Goal: Task Accomplishment & Management: Manage account settings

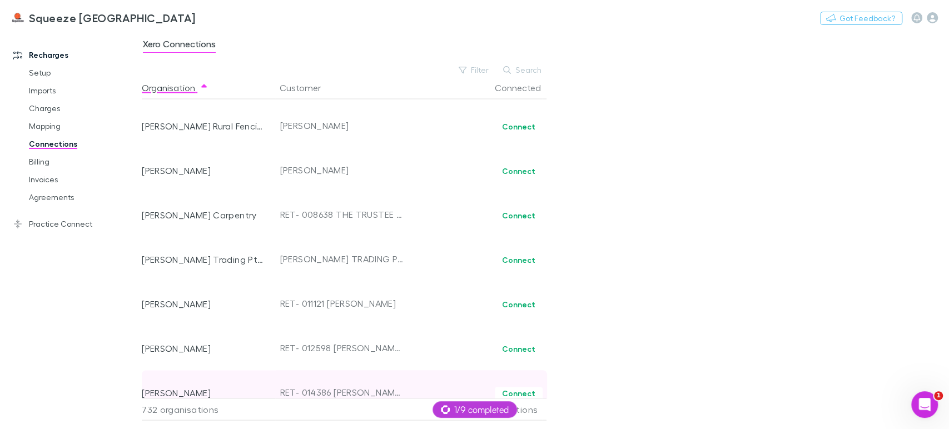
scroll to position [4148, 0]
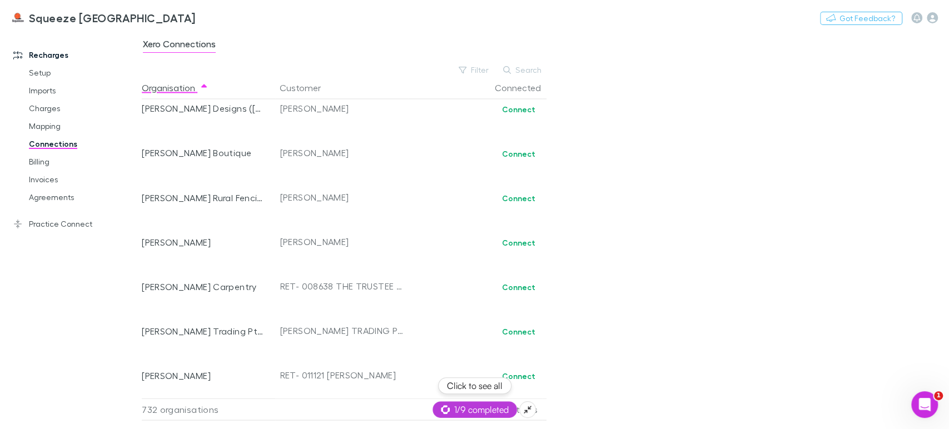
click at [473, 407] on span "1/9 completed" at bounding box center [475, 409] width 68 height 13
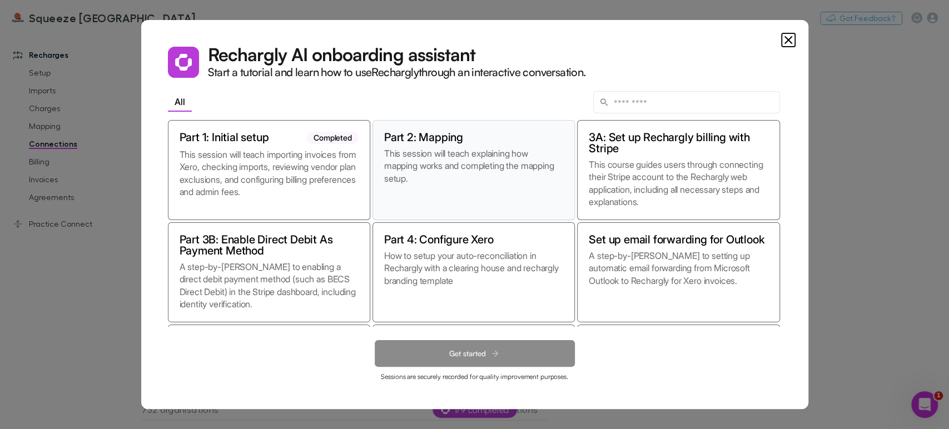
click at [419, 185] on p "This session will teach explaining how mapping works and completing the mapping…" at bounding box center [473, 177] width 179 height 61
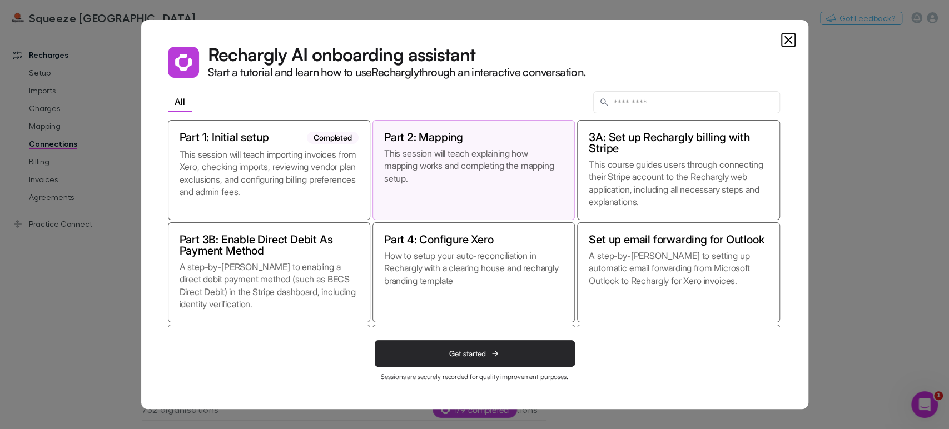
click at [457, 351] on span "Get started" at bounding box center [467, 353] width 37 height 9
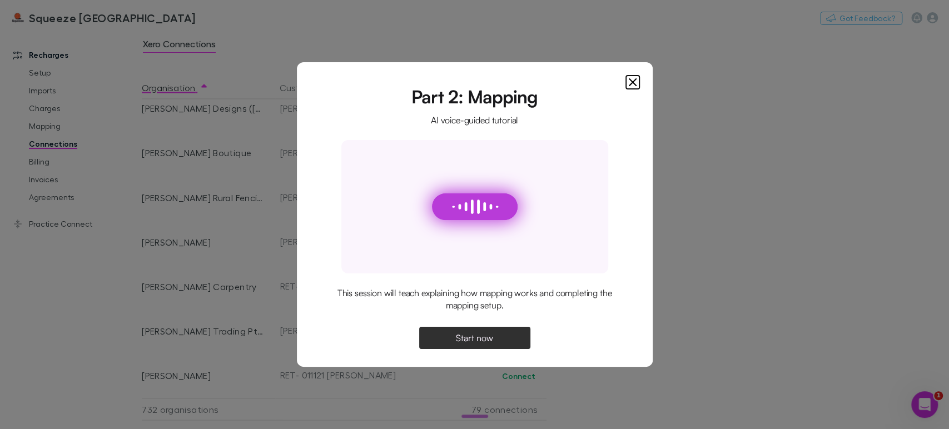
click at [465, 335] on span "Start now" at bounding box center [474, 338] width 37 height 9
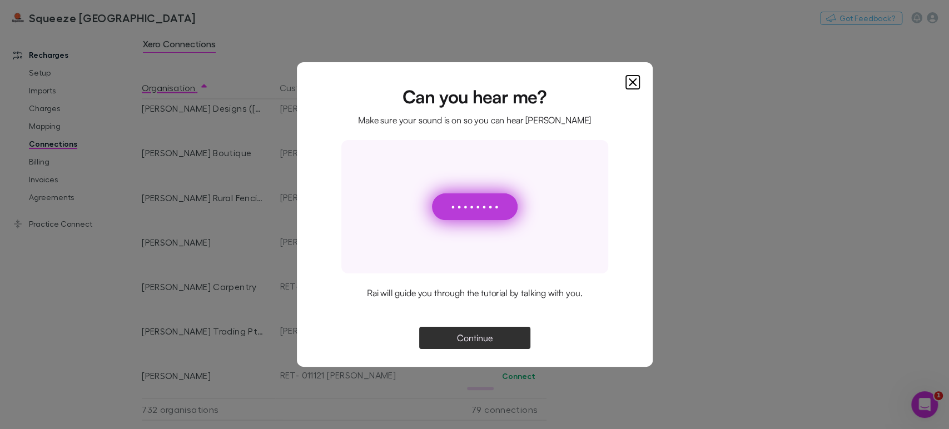
click at [475, 336] on span "Continue" at bounding box center [475, 338] width 36 height 9
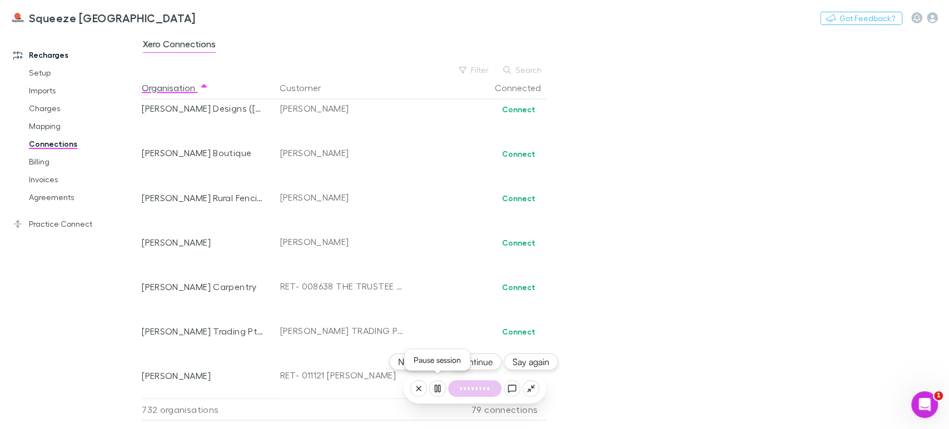
click at [436, 389] on rect at bounding box center [436, 388] width 2 height 7
click at [694, 192] on div "Xero Connections Filter Search Organisation Customer Connected !Serene Country …" at bounding box center [545, 230] width 807 height 398
click at [673, 215] on div "Xero Connections Filter Search Organisation Customer Connected !Serene Country …" at bounding box center [545, 230] width 807 height 398
click at [53, 184] on link "Invoices" at bounding box center [83, 180] width 131 height 18
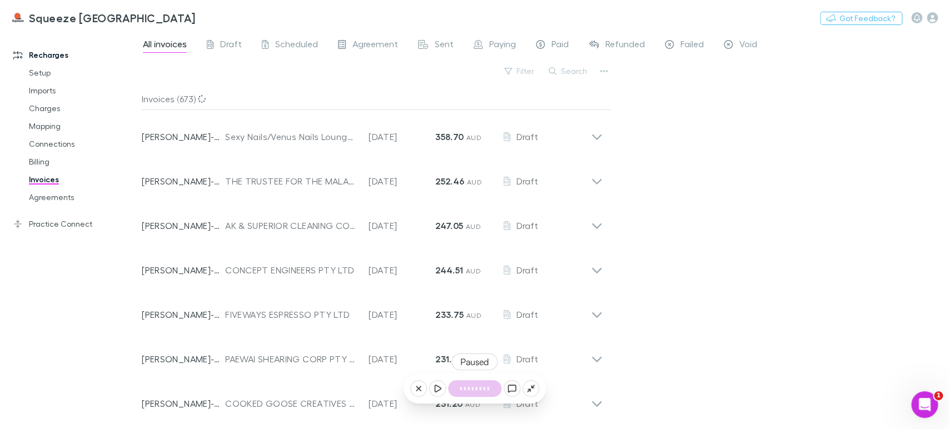
click at [938, 14] on div "Nothing Got Feedback?" at bounding box center [884, 18] width 129 height 14
click at [934, 21] on icon "button" at bounding box center [932, 17] width 11 height 11
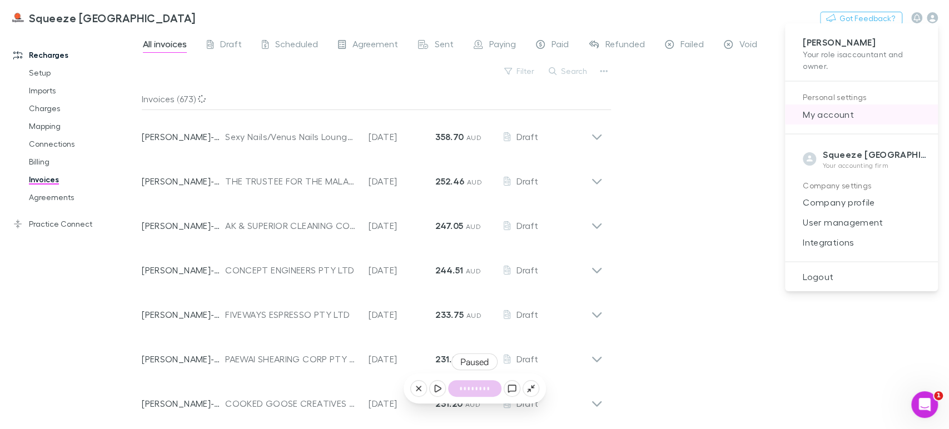
click at [824, 119] on span "My account" at bounding box center [861, 114] width 135 height 13
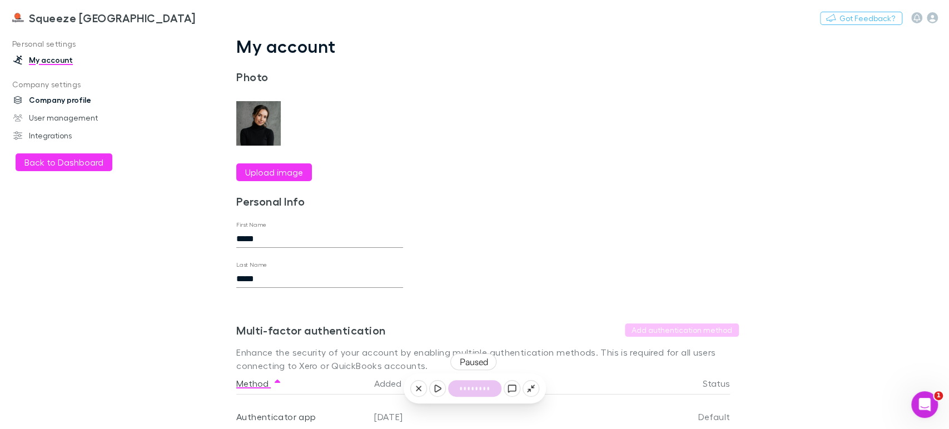
click at [52, 99] on link "Company profile" at bounding box center [75, 100] width 147 height 18
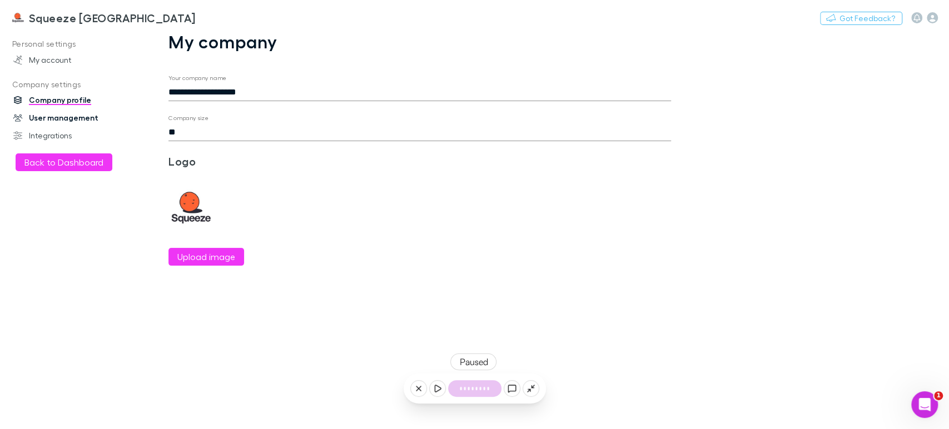
click at [80, 113] on link "User management" at bounding box center [75, 118] width 147 height 18
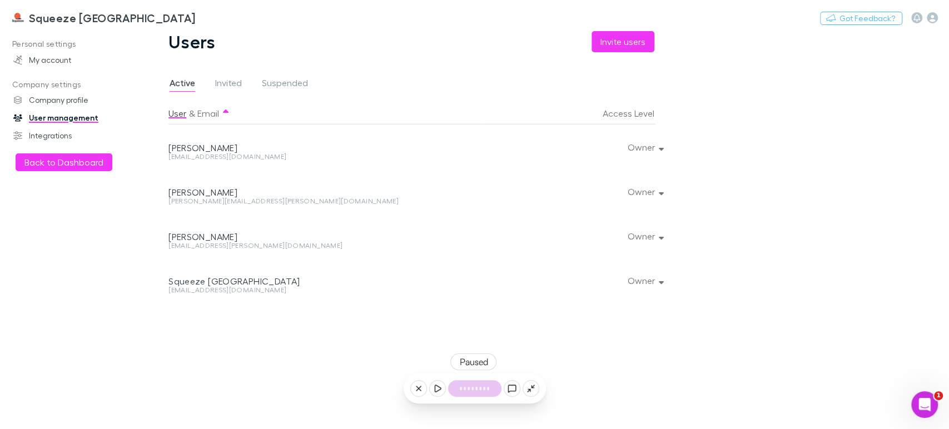
click at [661, 286] on div at bounding box center [658, 280] width 7 height 44
click at [59, 137] on link "Integrations" at bounding box center [75, 136] width 147 height 18
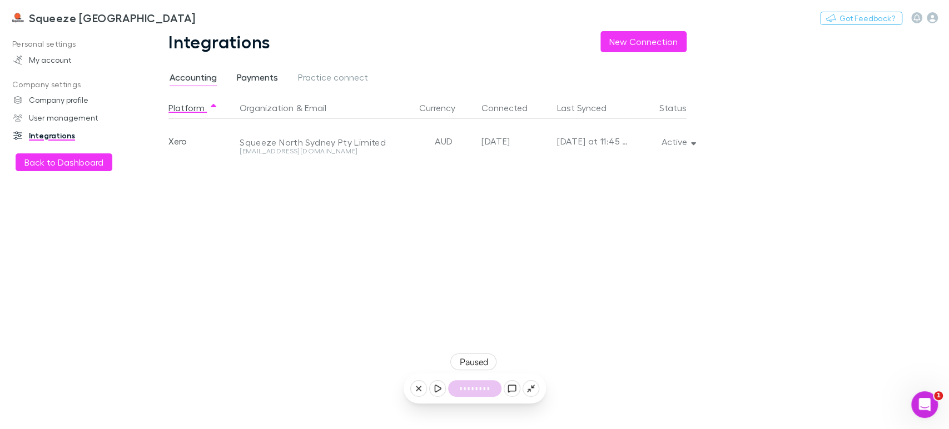
click at [259, 79] on span "Payments" at bounding box center [257, 79] width 41 height 14
click at [335, 64] on div "Integrations New Connection Accounting Payments Practice connect Platform Organ…" at bounding box center [436, 230] width 589 height 398
click at [342, 82] on span "Practice connect" at bounding box center [333, 79] width 70 height 14
click at [49, 61] on link "My account" at bounding box center [75, 60] width 147 height 18
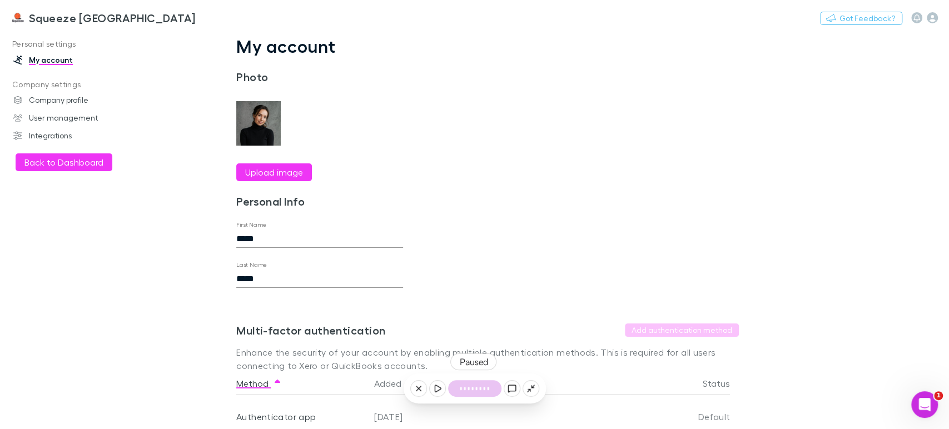
click at [50, 42] on p "Personal settings" at bounding box center [75, 44] width 147 height 14
click at [62, 15] on h3 "Squeeze [GEOGRAPHIC_DATA]" at bounding box center [112, 17] width 167 height 13
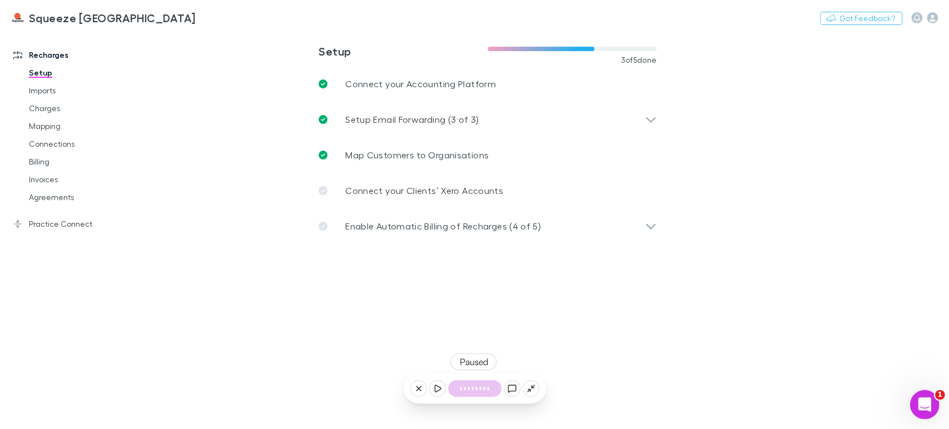
click at [924, 405] on icon "Open Intercom Messenger" at bounding box center [923, 403] width 18 height 18
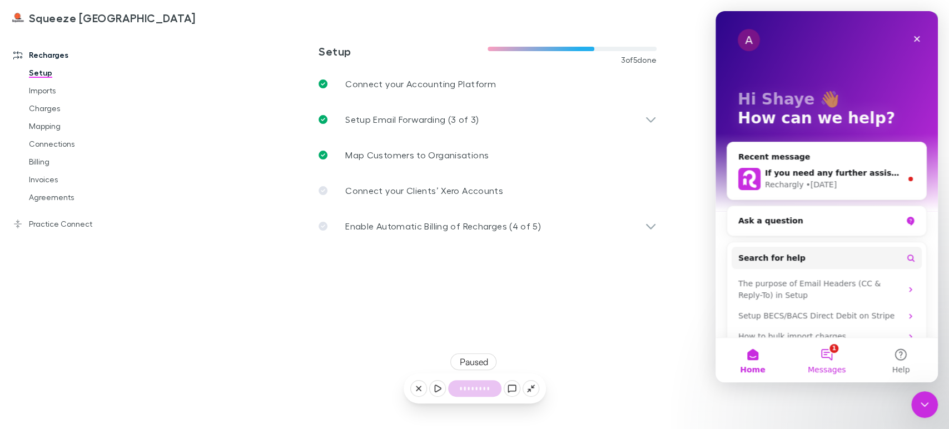
click at [828, 362] on button "1 Messages" at bounding box center [826, 360] width 74 height 44
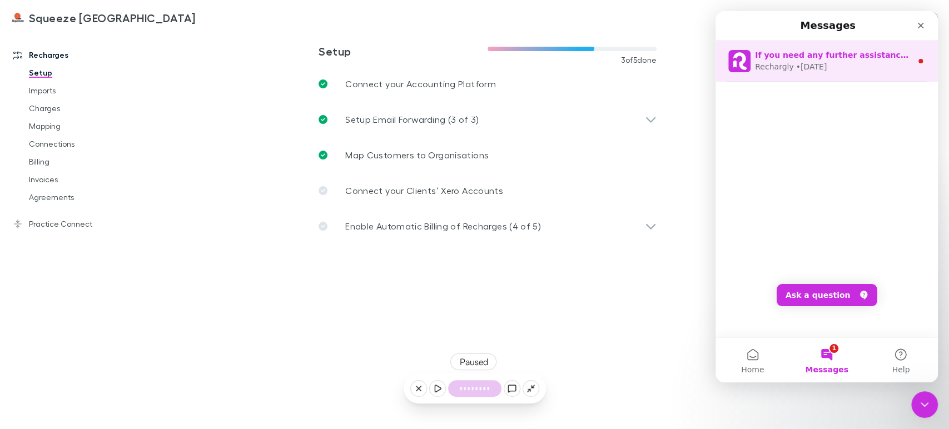
click at [837, 66] on div "Rechargly • 3d ago" at bounding box center [833, 67] width 157 height 12
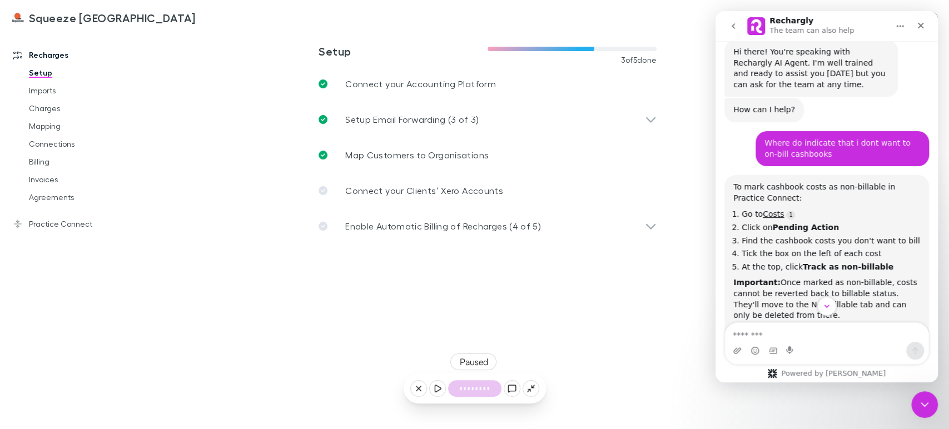
scroll to position [163, 0]
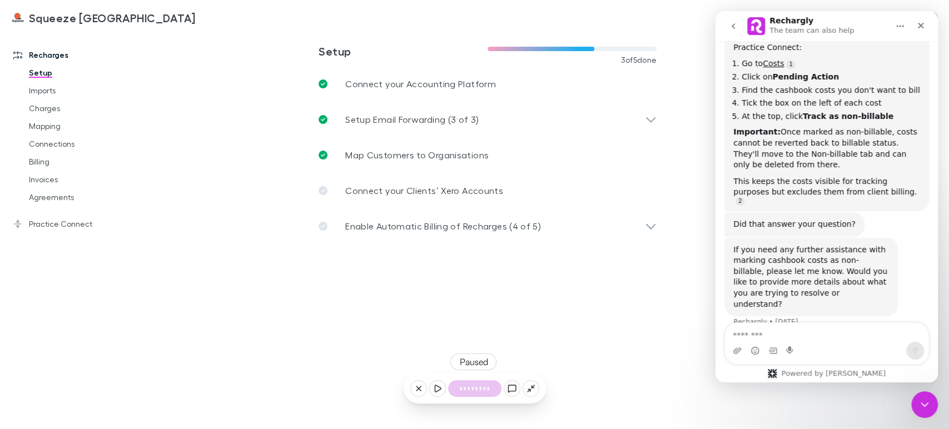
click at [740, 27] on button "go back" at bounding box center [733, 26] width 21 height 21
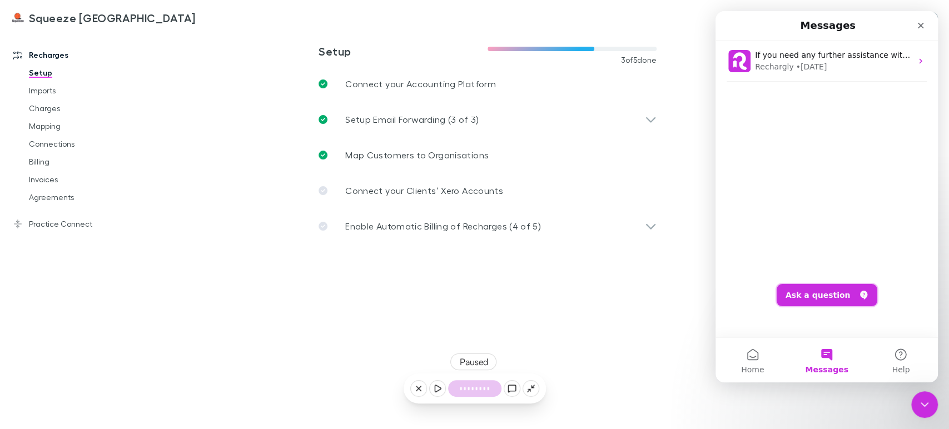
click at [811, 296] on button "Ask a question" at bounding box center [827, 295] width 101 height 22
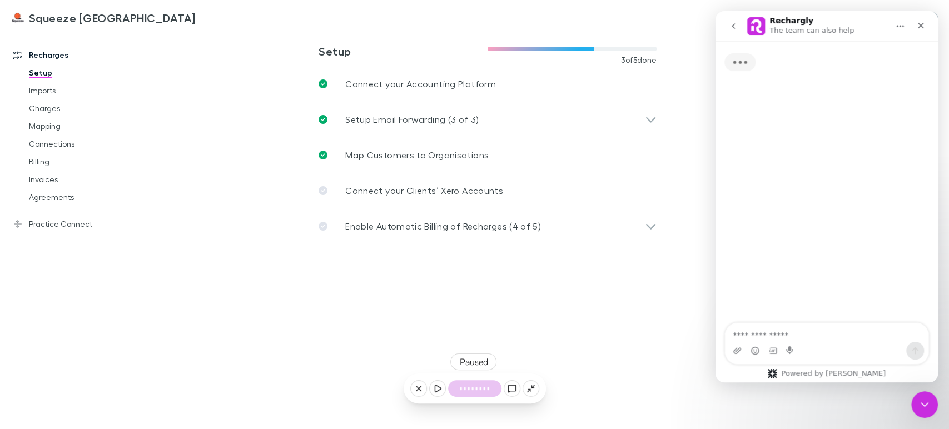
click at [795, 336] on textarea "Ask a question…" at bounding box center [826, 332] width 203 height 19
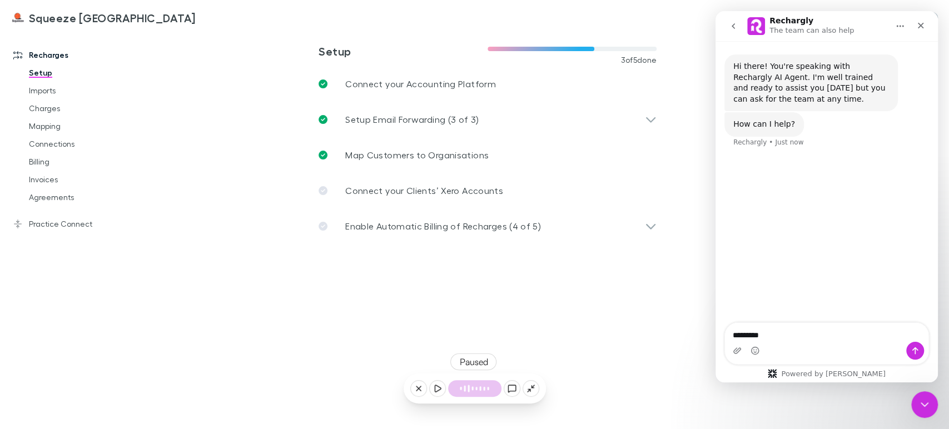
type textarea "**********"
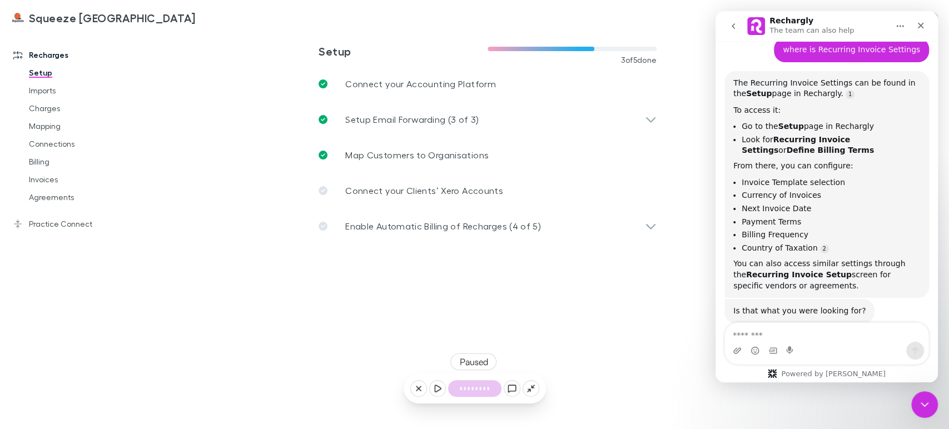
scroll to position [130, 0]
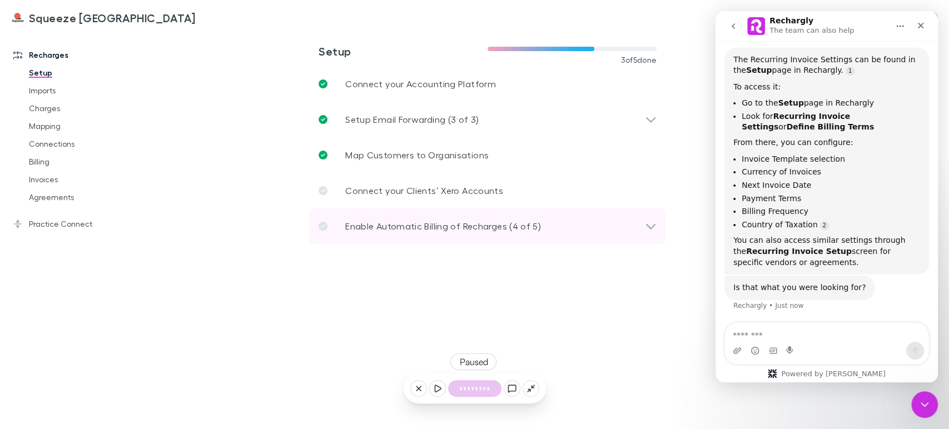
click at [648, 226] on icon at bounding box center [650, 227] width 9 height 6
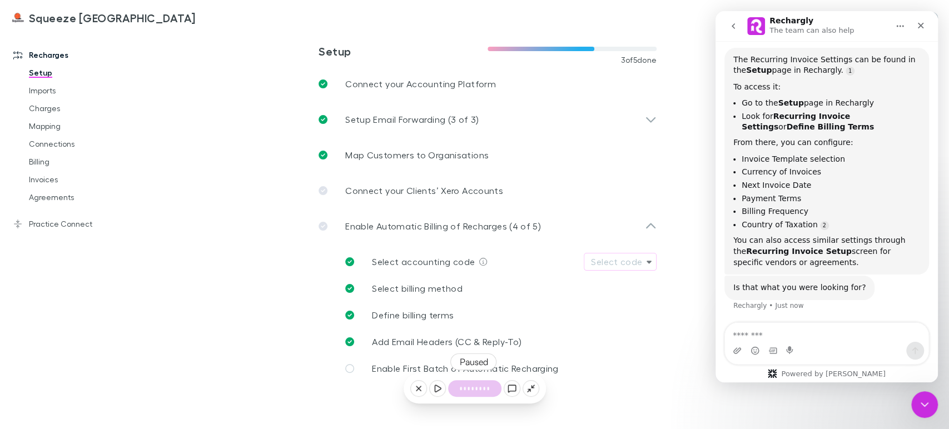
scroll to position [131, 0]
click at [61, 168] on link "Billing" at bounding box center [83, 162] width 131 height 18
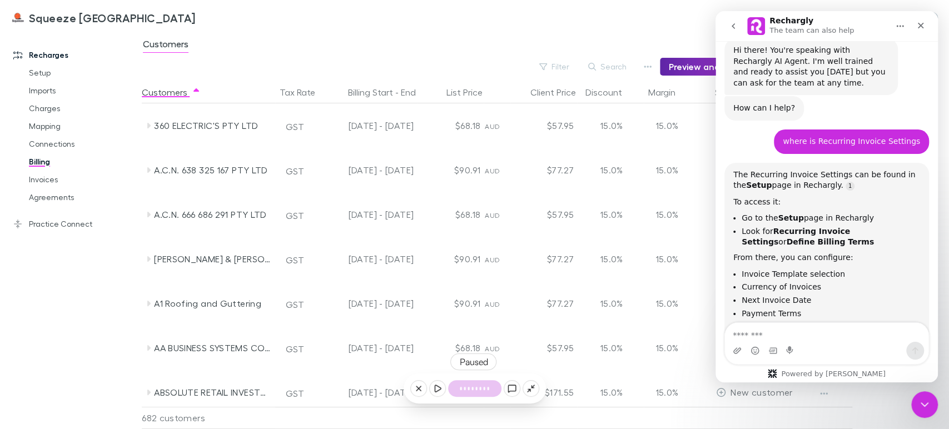
scroll to position [7, 0]
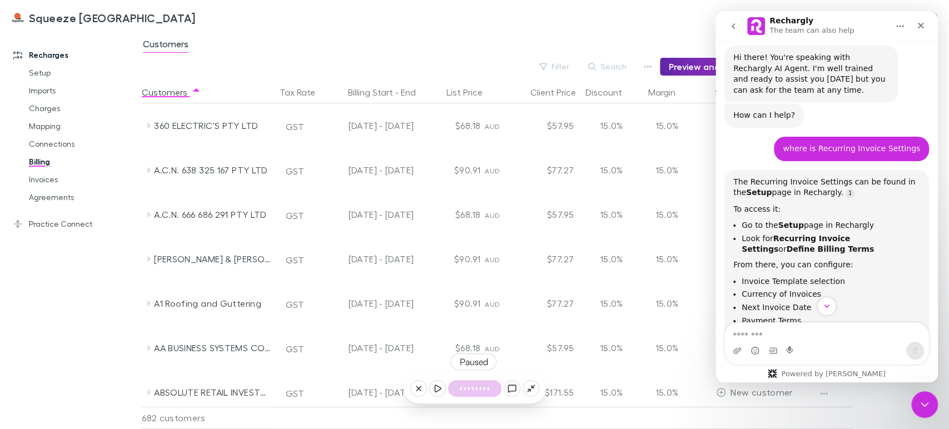
click at [16, 57] on icon at bounding box center [17, 55] width 9 height 9
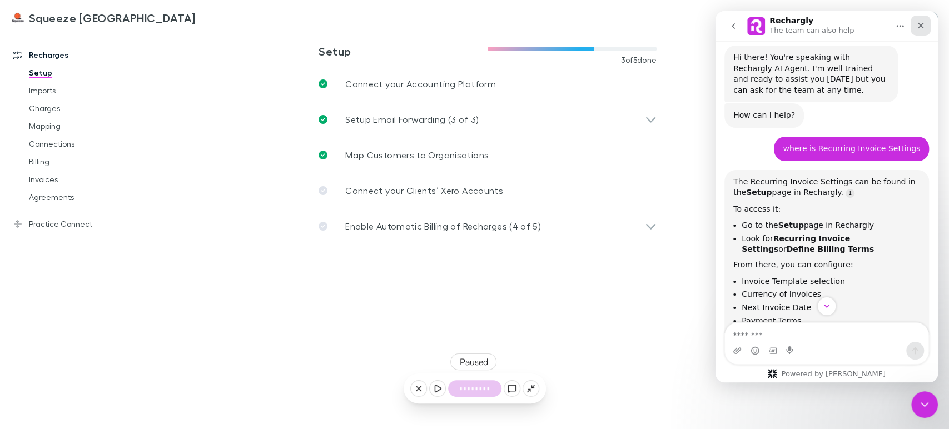
click at [920, 24] on icon "Close" at bounding box center [920, 25] width 9 height 9
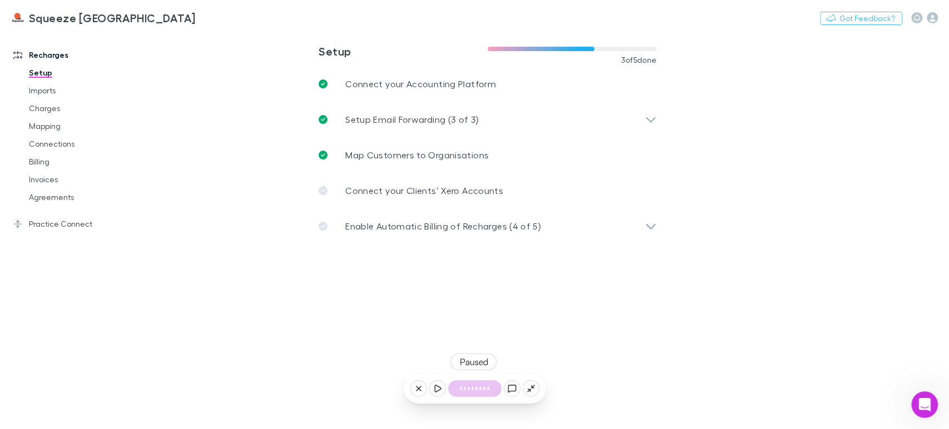
scroll to position [131, 0]
click at [96, 14] on h3 "Squeeze [GEOGRAPHIC_DATA]" at bounding box center [112, 17] width 167 height 13
click at [18, 18] on img at bounding box center [17, 17] width 13 height 13
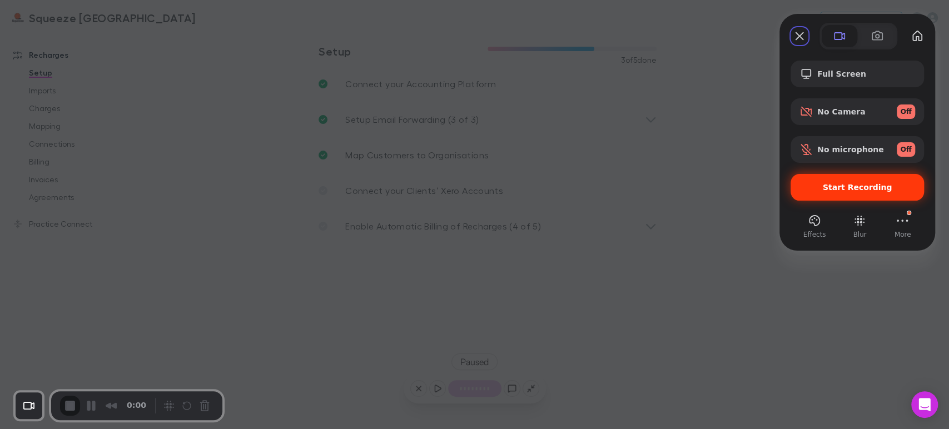
click at [835, 198] on div "Start Recording" at bounding box center [856, 187] width 133 height 27
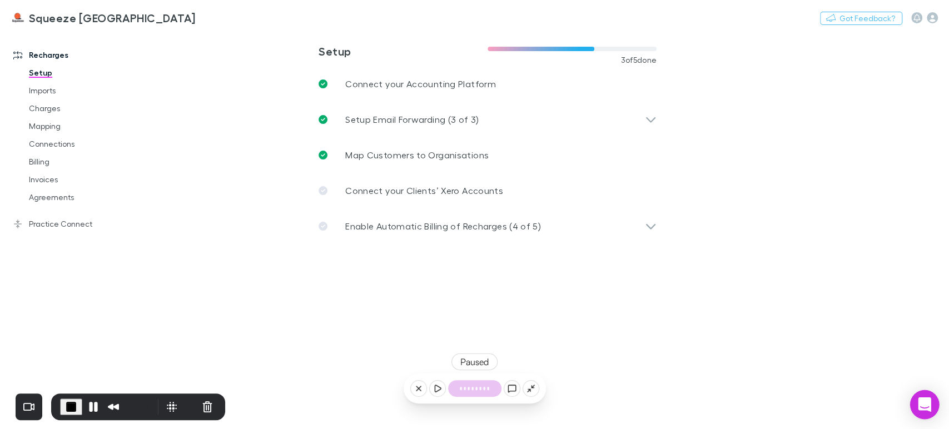
click at [924, 404] on icon "Open Intercom Messenger" at bounding box center [924, 404] width 13 height 14
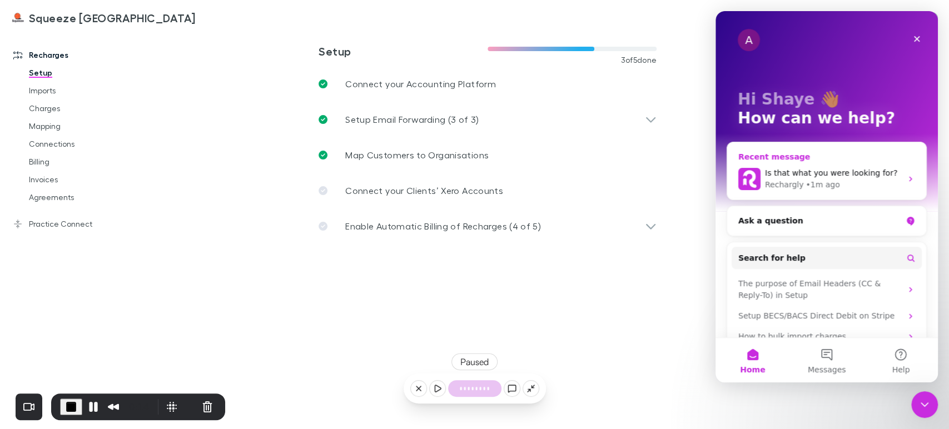
click at [868, 171] on span "Is that what you were looking for?" at bounding box center [831, 172] width 132 height 9
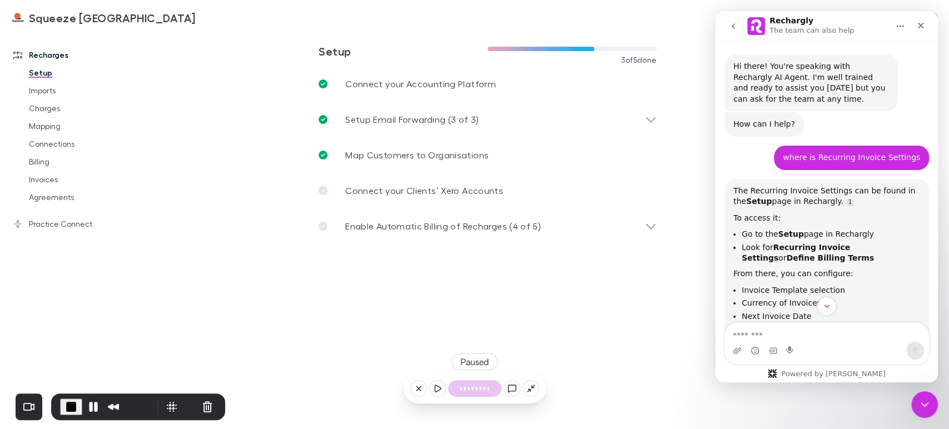
click at [771, 223] on div "To access it:" at bounding box center [826, 218] width 187 height 11
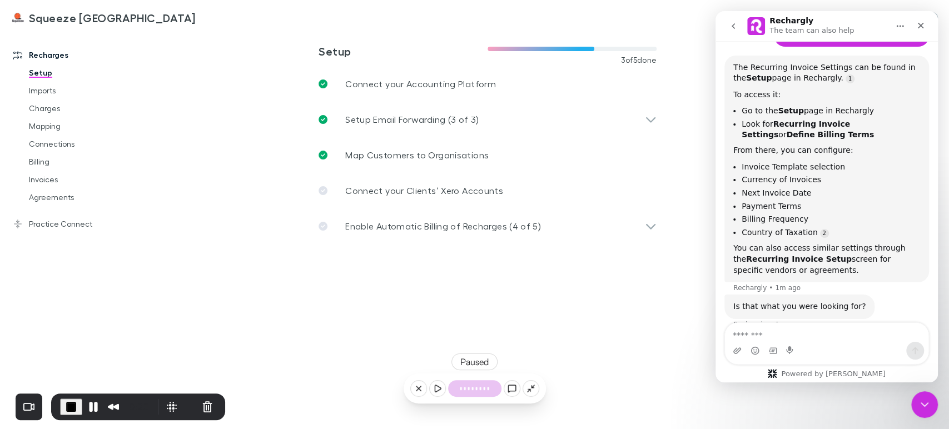
scroll to position [142, 0]
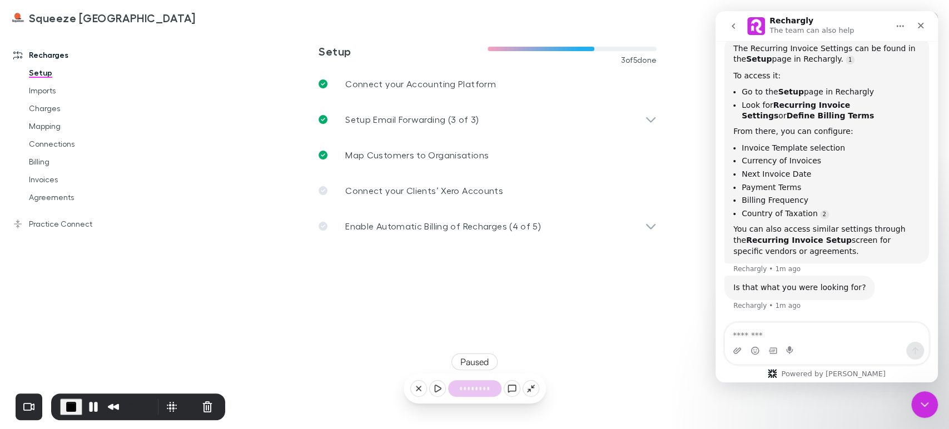
click at [226, 312] on main "**********" at bounding box center [545, 230] width 807 height 398
click at [55, 181] on link "Invoices" at bounding box center [83, 180] width 131 height 18
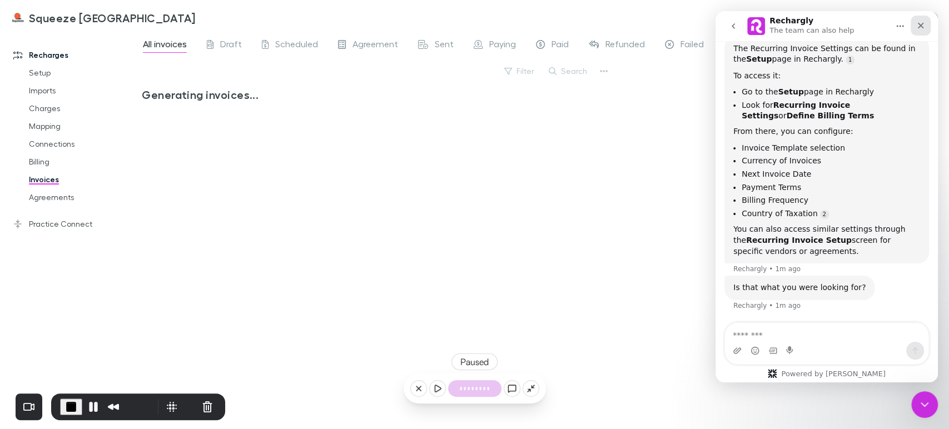
click at [922, 24] on icon "Close" at bounding box center [921, 26] width 6 height 6
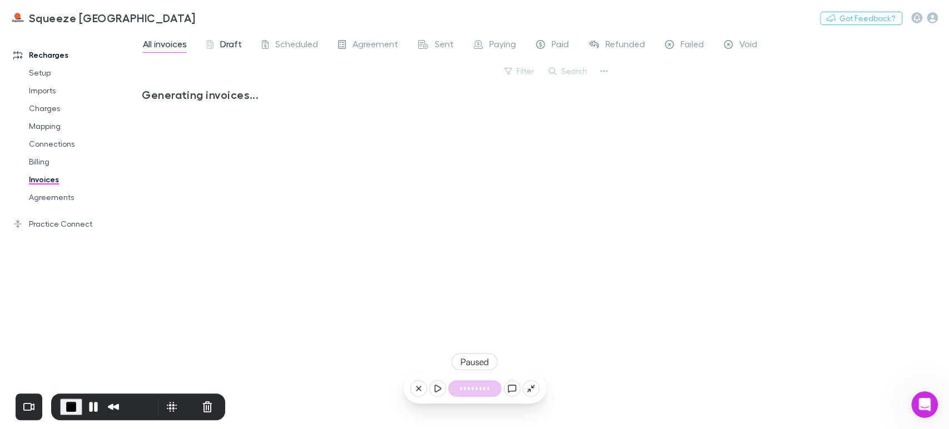
scroll to position [131, 0]
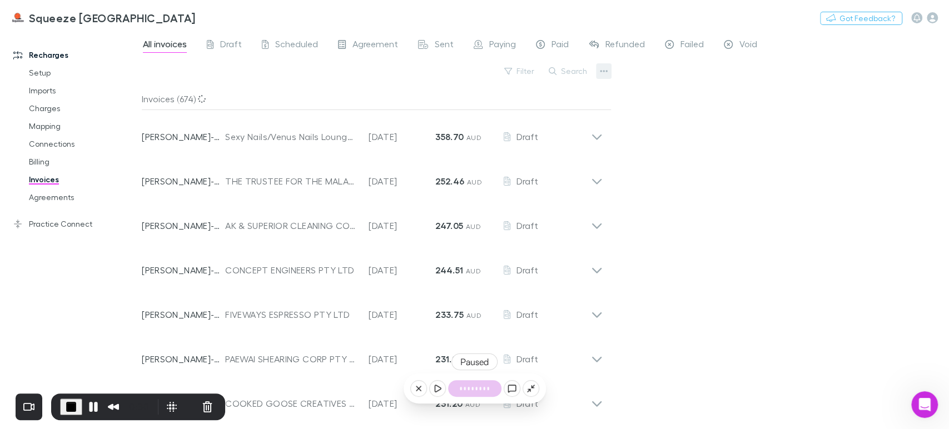
click at [603, 74] on icon "button" at bounding box center [604, 71] width 8 height 9
click at [57, 203] on div at bounding box center [474, 214] width 949 height 429
click at [51, 195] on link "Agreements" at bounding box center [83, 197] width 131 height 18
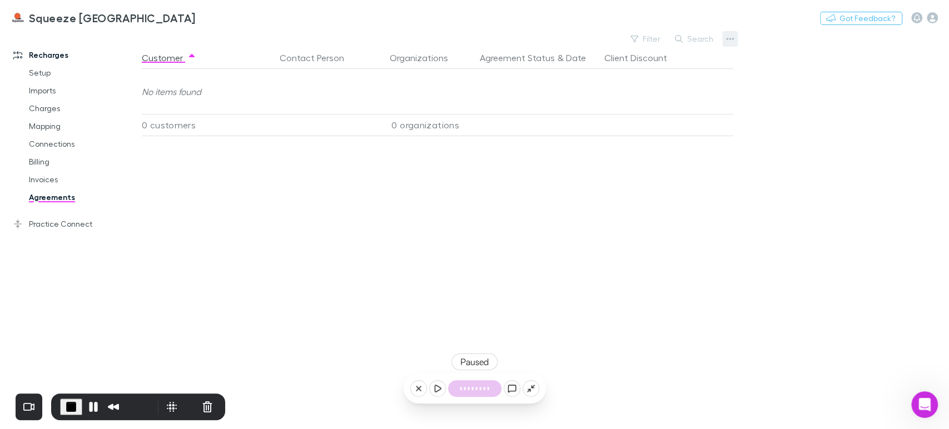
click at [731, 40] on icon "button" at bounding box center [730, 38] width 8 height 9
click at [38, 161] on div at bounding box center [474, 214] width 949 height 429
click at [38, 161] on link "Billing" at bounding box center [83, 162] width 131 height 18
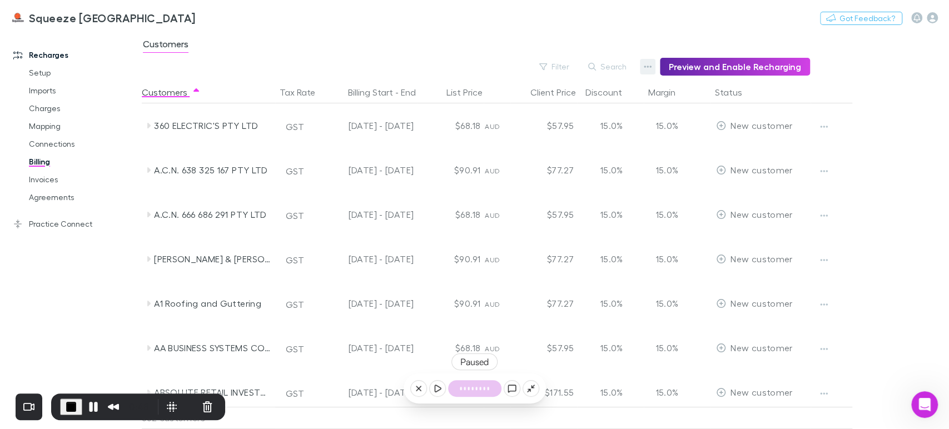
click at [651, 69] on icon "button" at bounding box center [648, 66] width 8 height 9
click at [421, 53] on div at bounding box center [474, 214] width 949 height 429
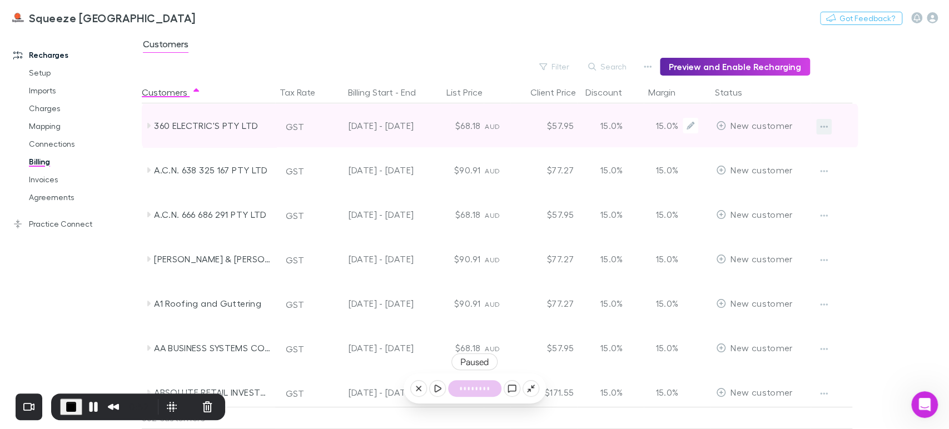
click at [822, 128] on icon "button" at bounding box center [824, 126] width 8 height 9
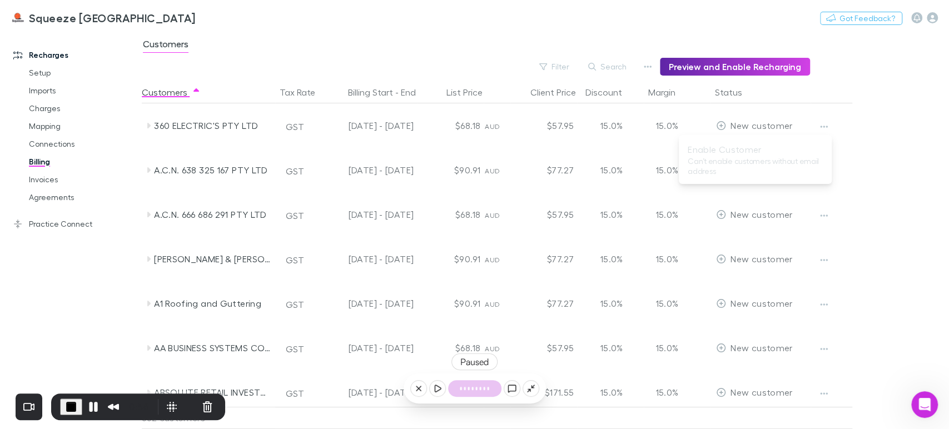
click at [364, 58] on div at bounding box center [474, 214] width 949 height 429
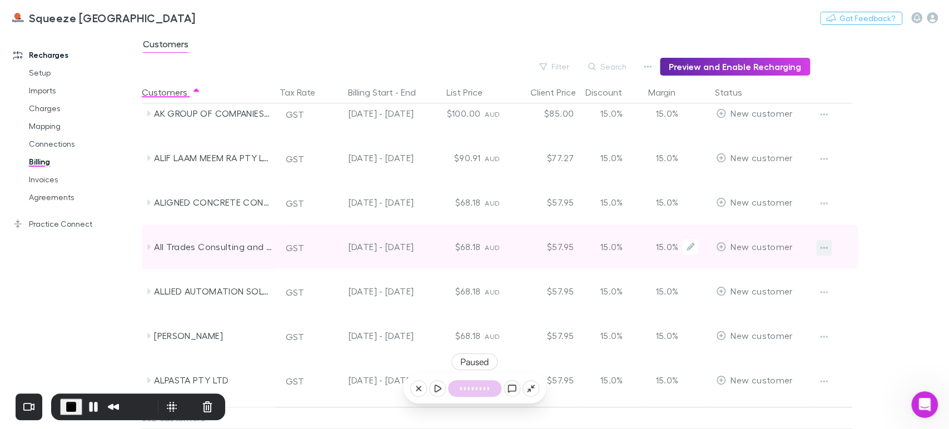
click at [827, 255] on button "button" at bounding box center [824, 248] width 16 height 16
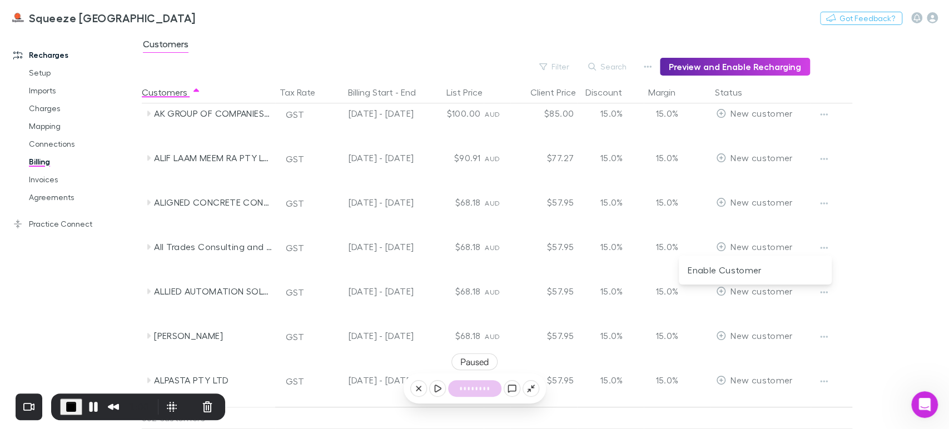
click at [347, 47] on div at bounding box center [474, 214] width 949 height 429
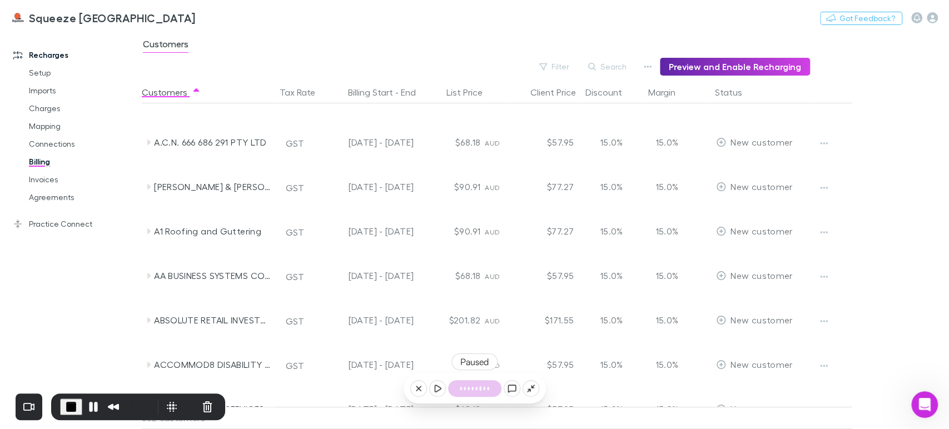
scroll to position [0, 0]
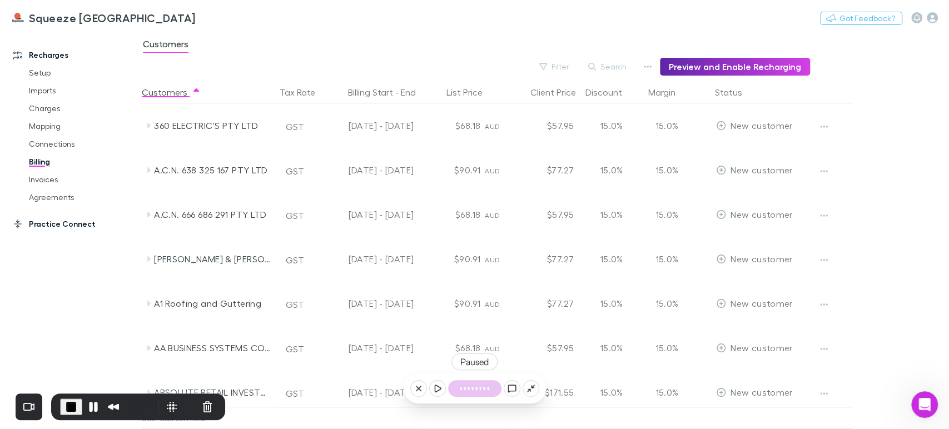
click at [37, 216] on link "Practice Connect" at bounding box center [75, 224] width 147 height 18
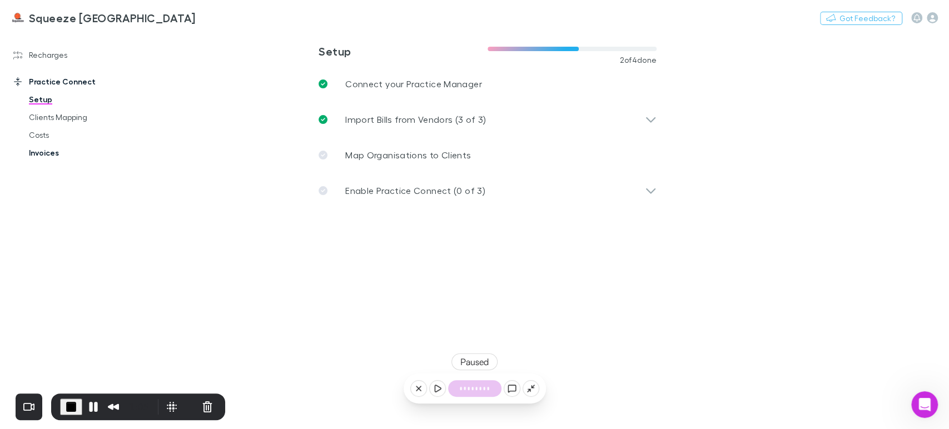
click at [43, 159] on link "Invoices" at bounding box center [83, 153] width 131 height 18
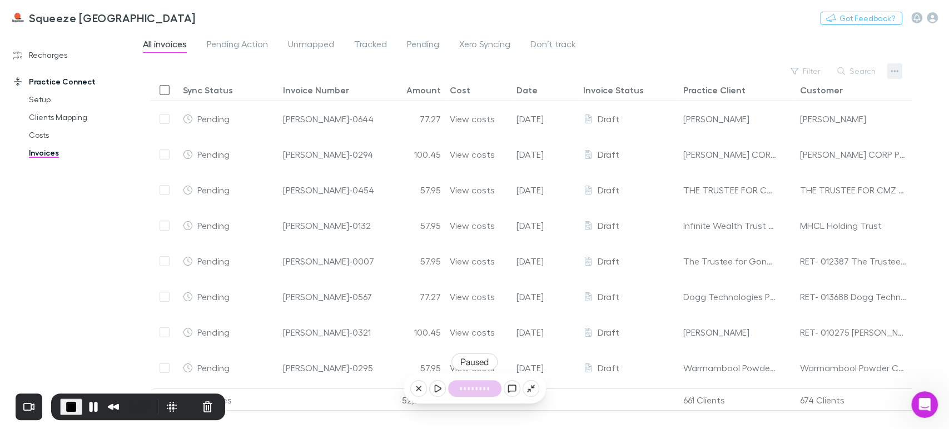
click at [897, 71] on icon "button" at bounding box center [894, 71] width 8 height 2
click at [674, 64] on div at bounding box center [474, 214] width 949 height 429
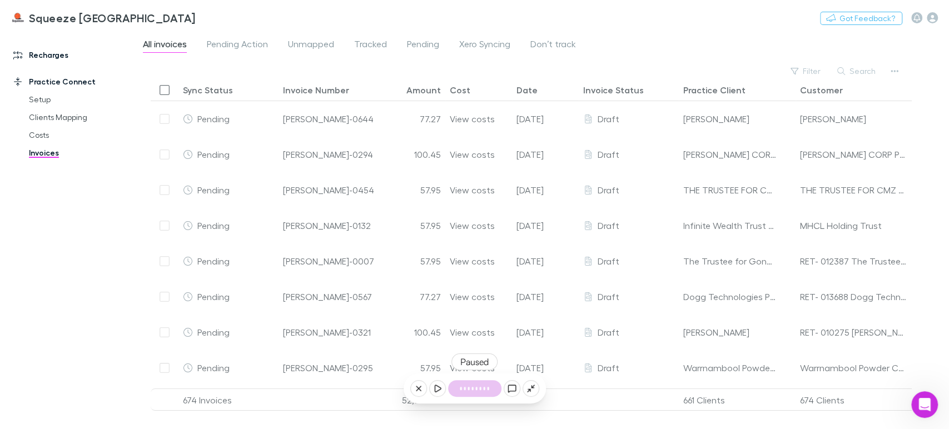
click at [58, 57] on link "Recharges" at bounding box center [75, 55] width 147 height 18
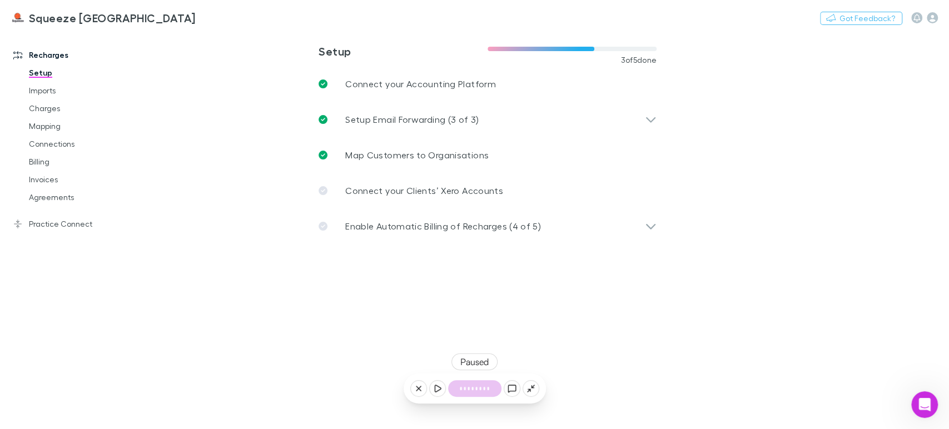
click at [431, 391] on button at bounding box center [437, 388] width 17 height 17
click at [336, 301] on main "**********" at bounding box center [545, 230] width 807 height 398
click at [96, 122] on link "Mapping" at bounding box center [83, 126] width 131 height 18
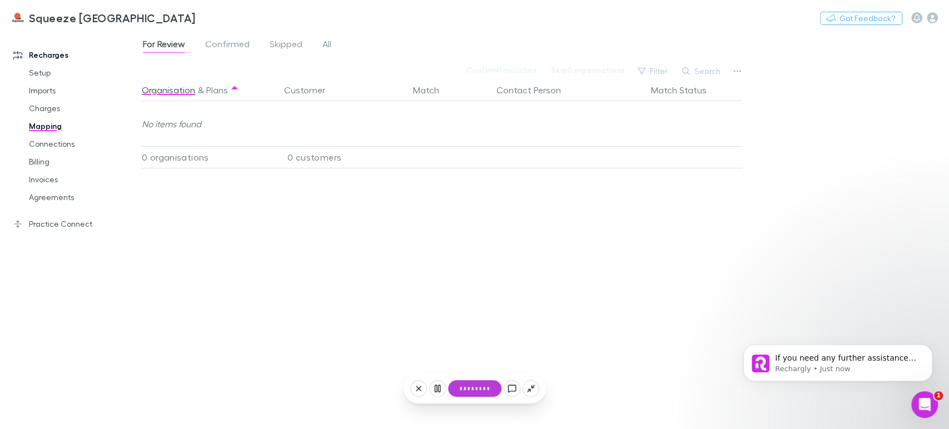
scroll to position [200, 0]
click at [218, 49] on span "Confirmed" at bounding box center [227, 45] width 44 height 14
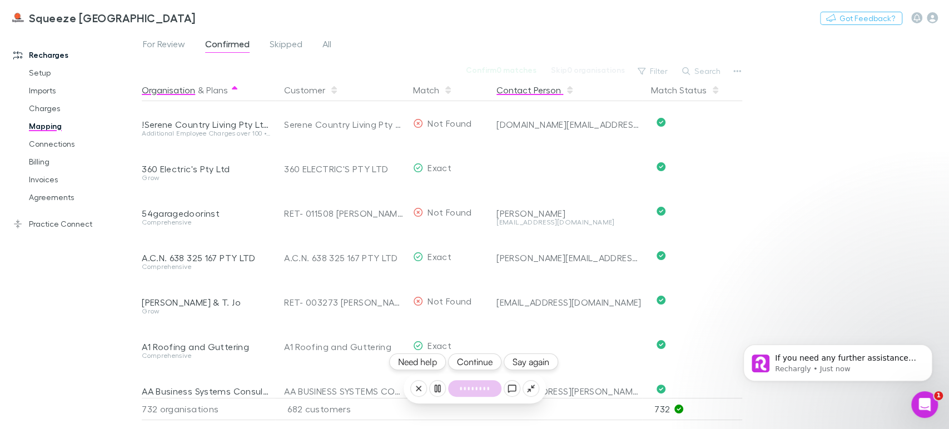
click at [525, 93] on button "Contact Person" at bounding box center [535, 90] width 78 height 22
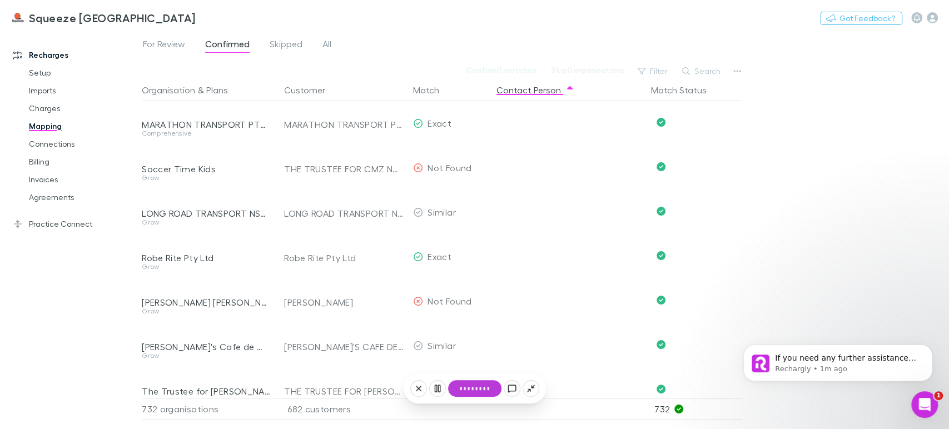
click at [84, 311] on div "Recharges Setup Imports Charges Mapping Connections Billing Invoices Agreements…" at bounding box center [75, 228] width 151 height 386
click at [742, 71] on button "button" at bounding box center [737, 71] width 16 height 16
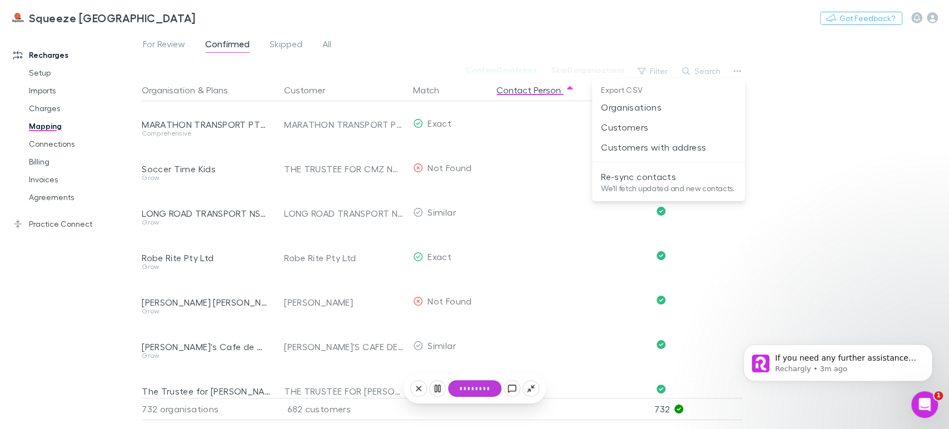
click at [783, 223] on div at bounding box center [474, 214] width 949 height 429
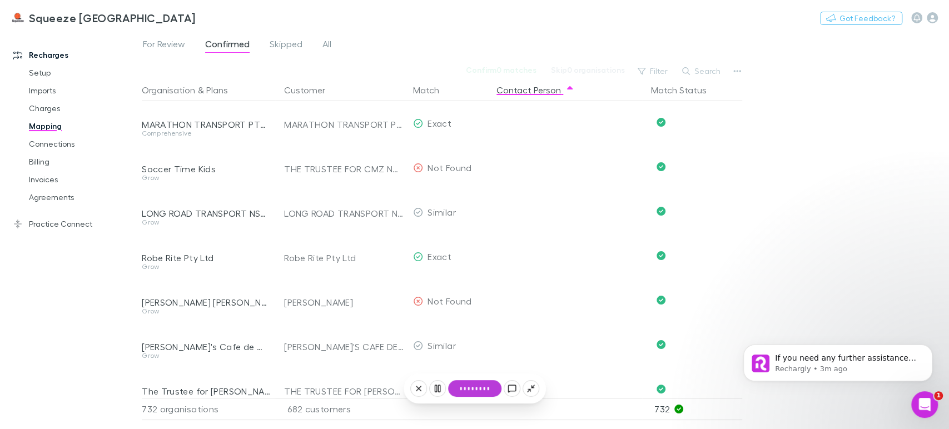
click at [223, 47] on span "Confirmed" at bounding box center [227, 45] width 44 height 14
click at [558, 84] on button "Contact Person" at bounding box center [535, 90] width 78 height 22
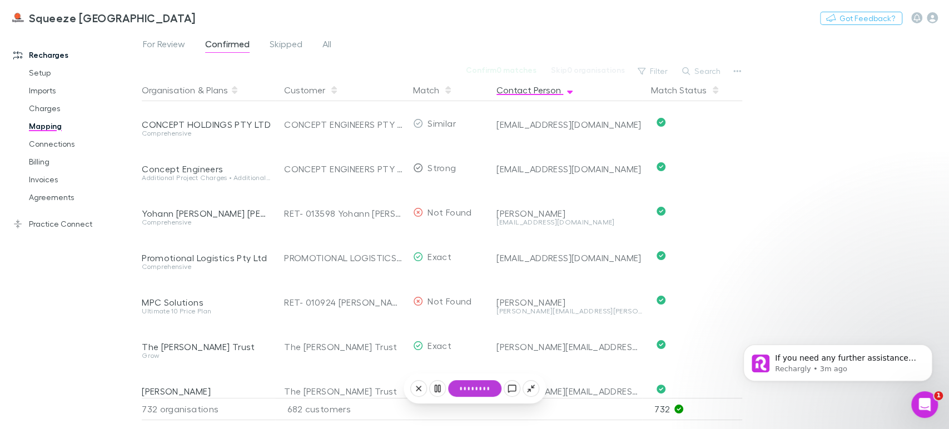
click at [558, 84] on button "Contact Person" at bounding box center [535, 90] width 78 height 22
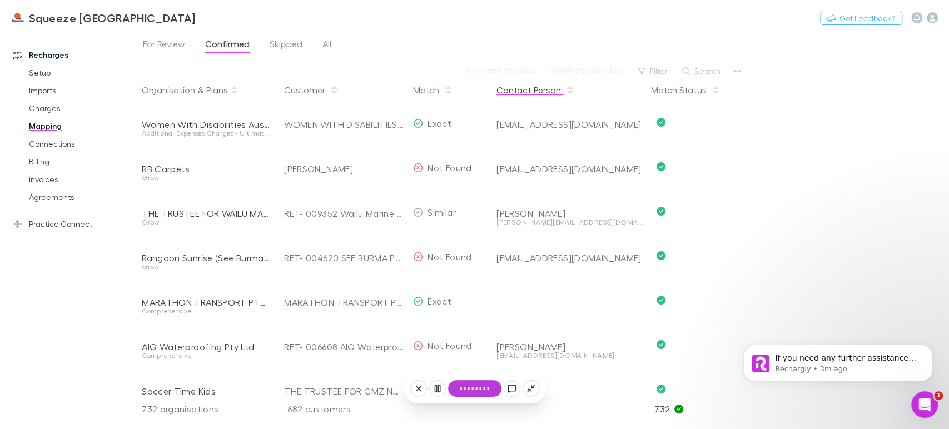
click at [568, 90] on icon "button" at bounding box center [570, 90] width 6 height 9
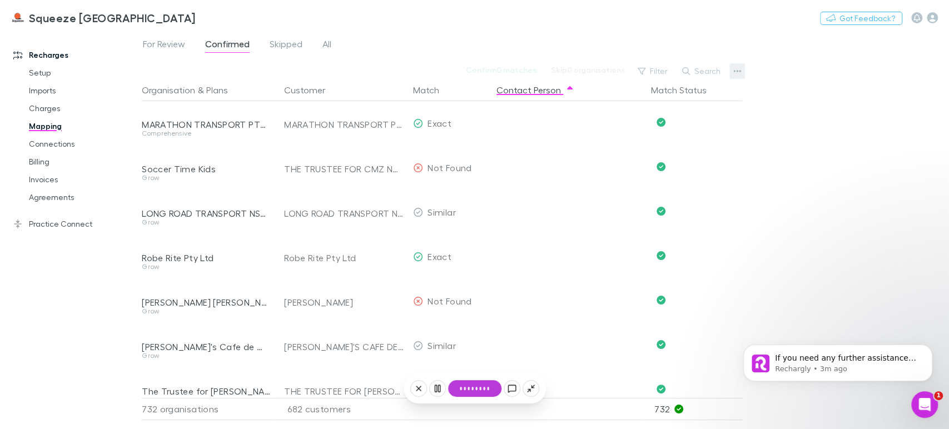
click at [737, 73] on icon "button" at bounding box center [737, 71] width 8 height 9
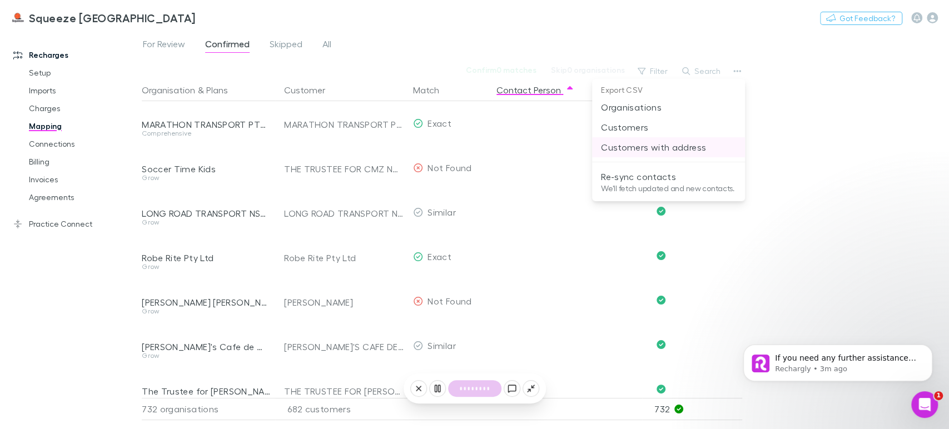
click at [699, 146] on p "Customers with address" at bounding box center [668, 147] width 135 height 13
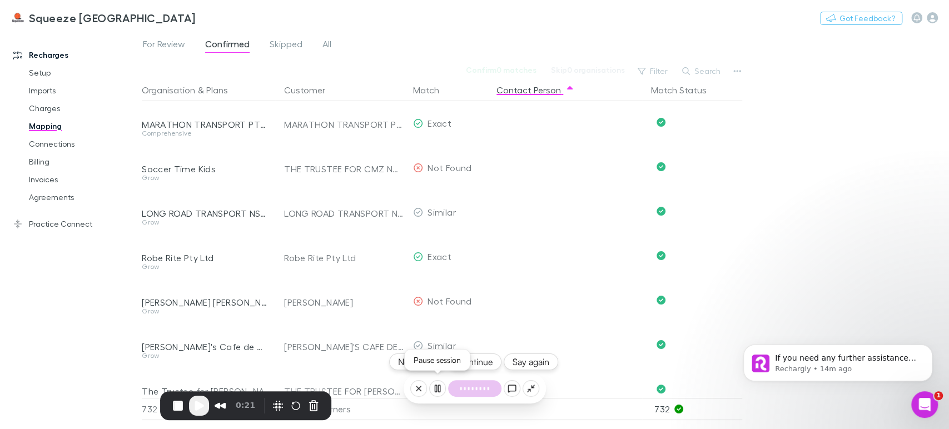
click at [436, 389] on rect at bounding box center [436, 388] width 2 height 7
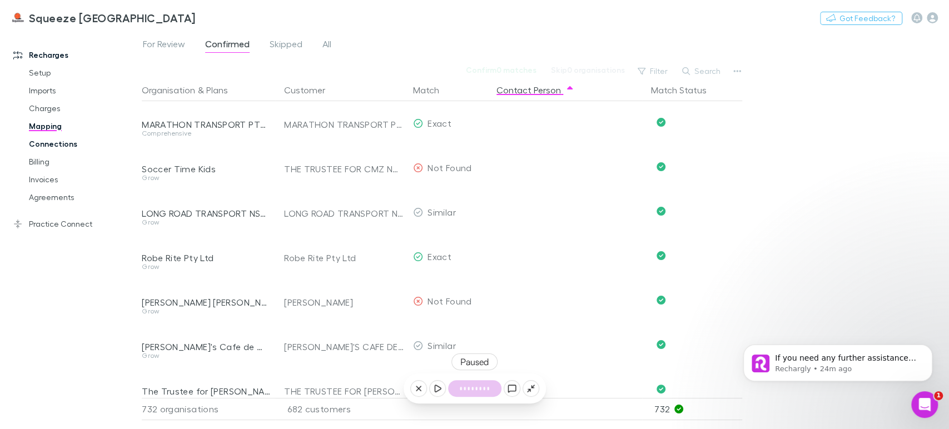
click at [47, 146] on link "Connections" at bounding box center [83, 144] width 131 height 18
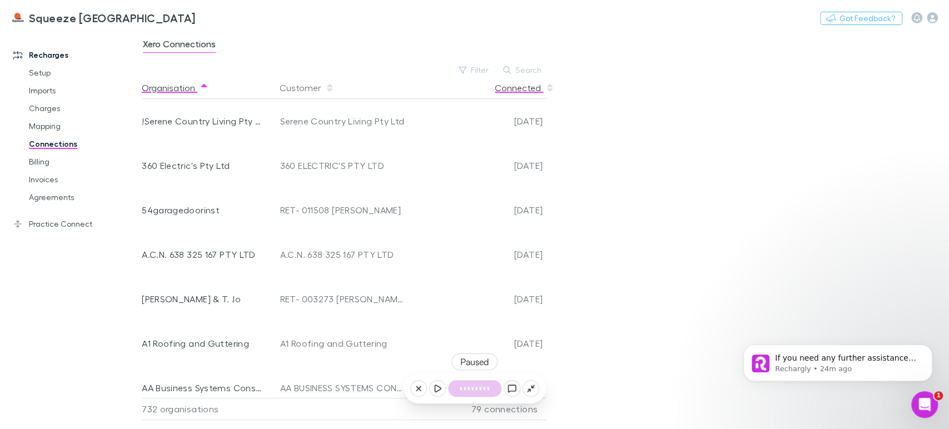
click at [531, 94] on button "Connected" at bounding box center [524, 88] width 59 height 22
click at [55, 160] on link "Billing" at bounding box center [83, 162] width 131 height 18
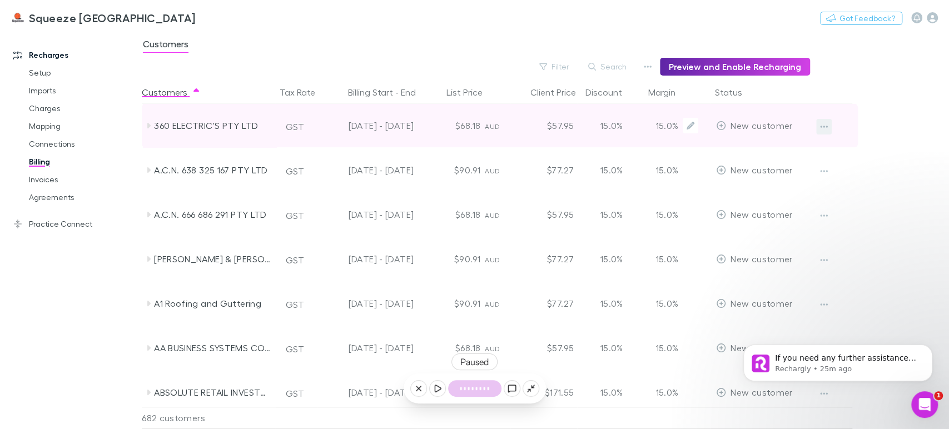
click at [826, 125] on icon "button" at bounding box center [824, 126] width 8 height 9
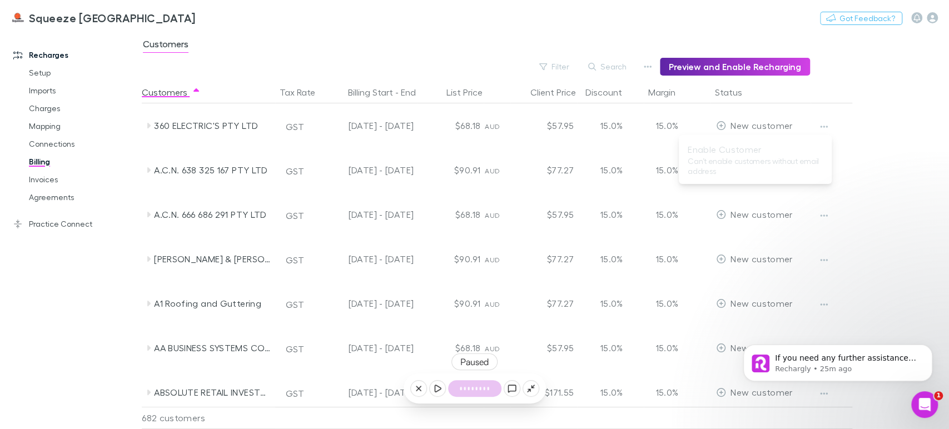
click at [869, 140] on div at bounding box center [474, 214] width 949 height 429
click at [53, 181] on link "Invoices" at bounding box center [83, 180] width 131 height 18
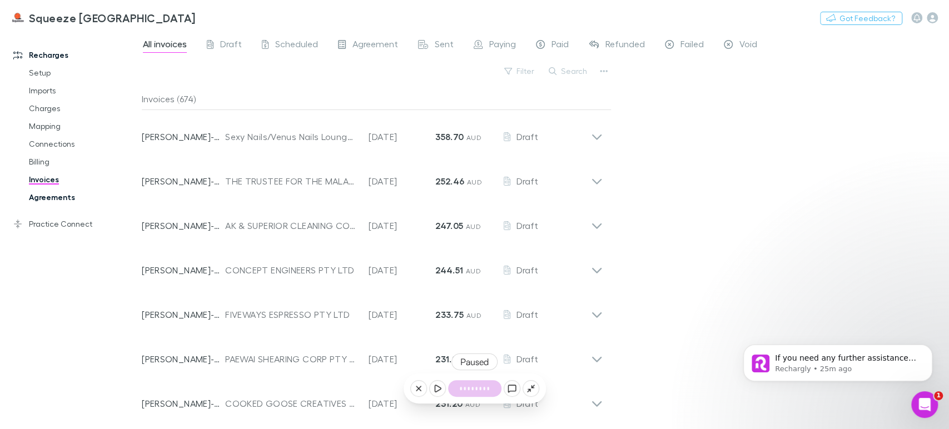
click at [43, 195] on link "Agreements" at bounding box center [83, 197] width 131 height 18
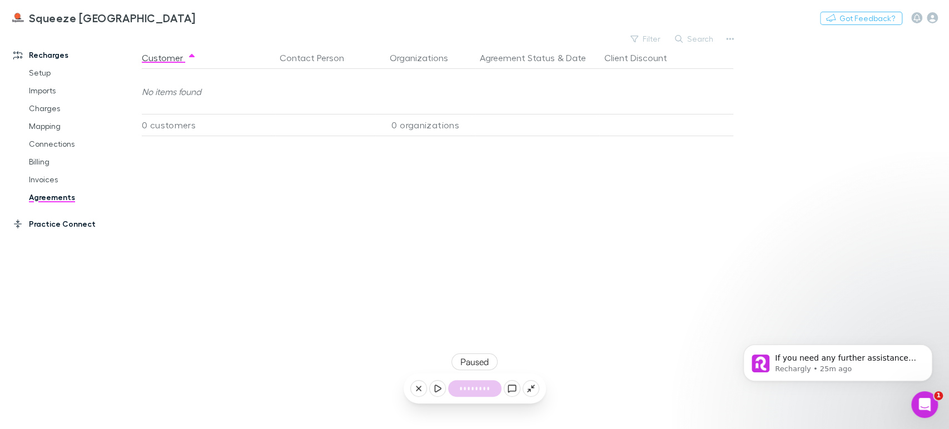
click at [52, 228] on link "Practice Connect" at bounding box center [75, 224] width 147 height 18
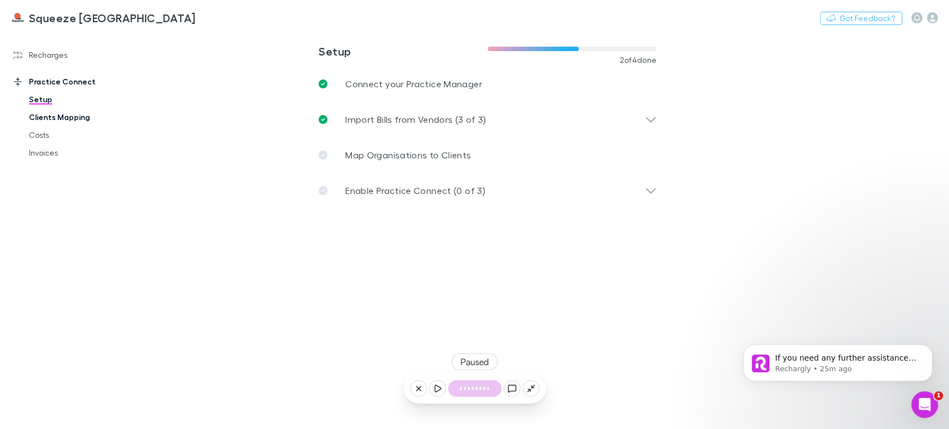
click at [49, 117] on link "Clients Mapping" at bounding box center [83, 117] width 131 height 18
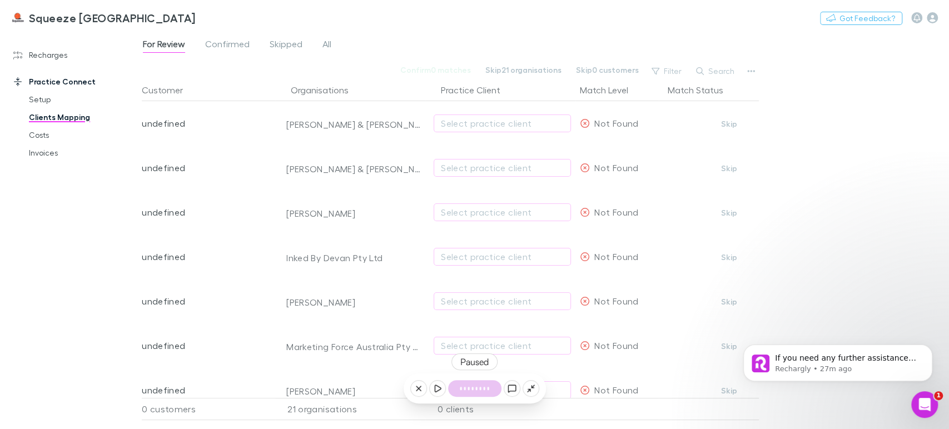
click at [81, 259] on div "Recharges Setup Imports Charges Mapping Connections Billing Invoices Agreements…" at bounding box center [75, 228] width 151 height 386
click at [65, 138] on link "Costs" at bounding box center [83, 135] width 131 height 18
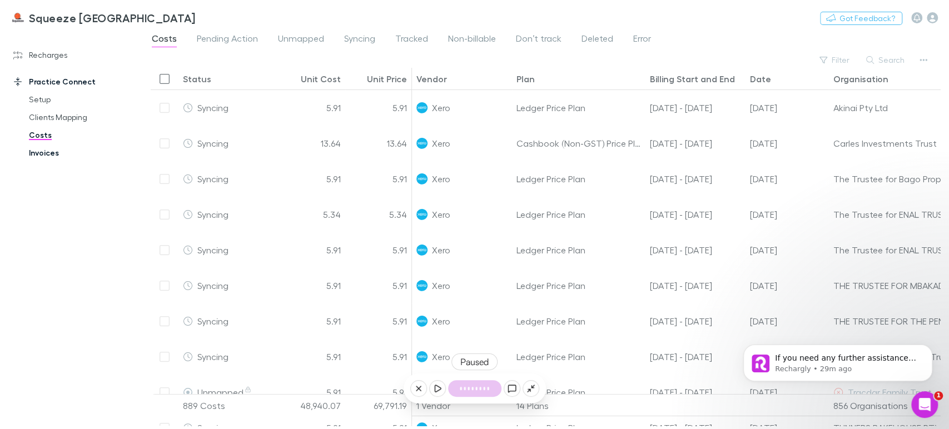
click at [59, 156] on link "Invoices" at bounding box center [83, 153] width 131 height 18
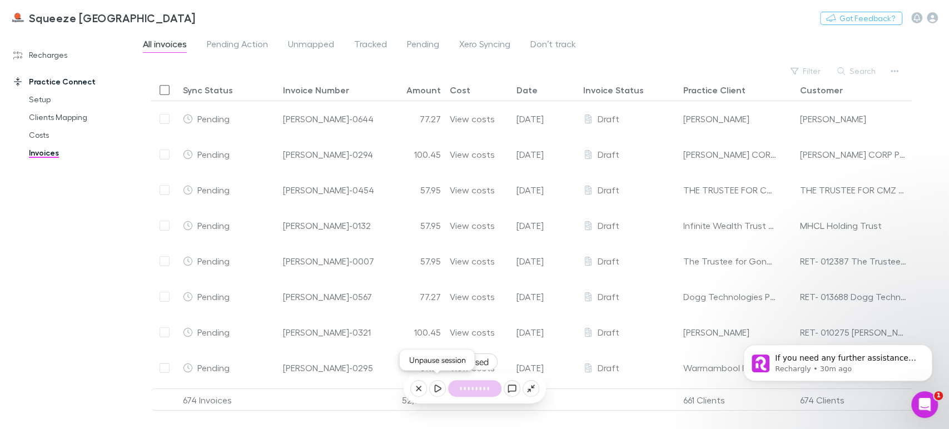
click at [439, 389] on icon at bounding box center [437, 388] width 9 height 9
click at [30, 52] on link "Recharges" at bounding box center [75, 55] width 147 height 18
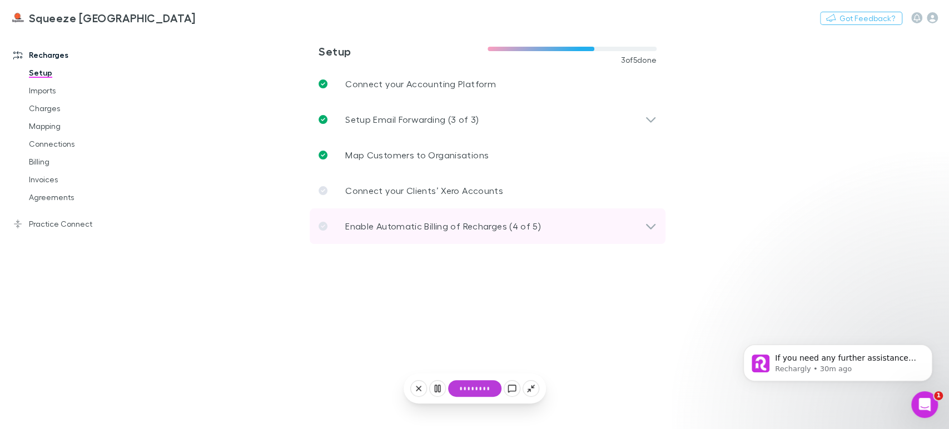
click at [642, 230] on div "Enable Automatic Billing of Recharges (4 of 5)" at bounding box center [482, 226] width 326 height 13
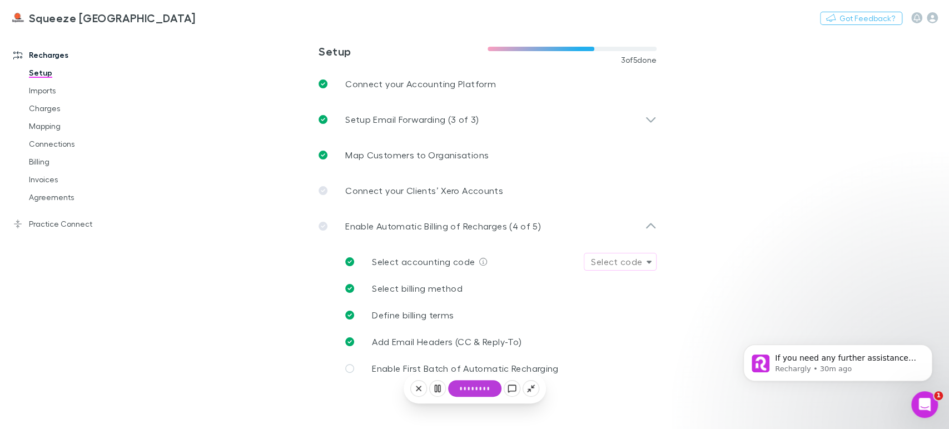
click at [625, 260] on div "Select code" at bounding box center [616, 261] width 51 height 13
click at [625, 260] on div at bounding box center [474, 214] width 949 height 429
click at [479, 262] on icon at bounding box center [483, 262] width 8 height 8
click at [644, 267] on button "Select code" at bounding box center [620, 262] width 73 height 18
click at [609, 266] on div at bounding box center [678, 277] width 193 height 29
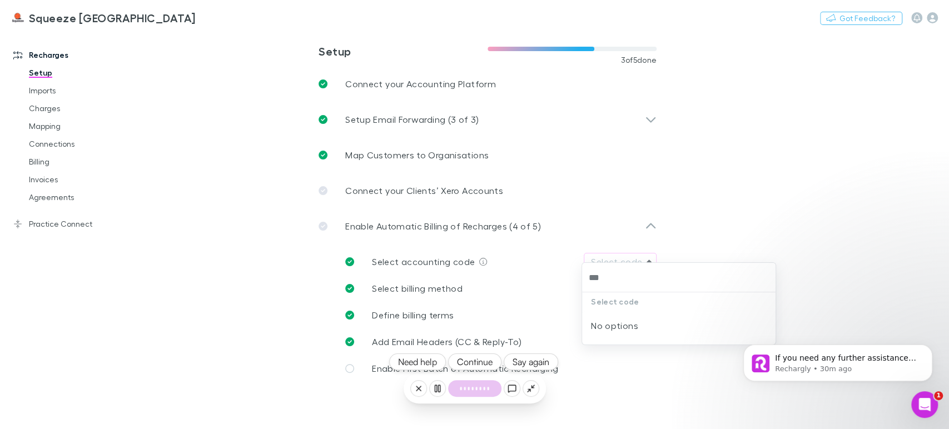
type input "***"
click at [569, 277] on div at bounding box center [474, 214] width 949 height 429
click at [349, 260] on icon at bounding box center [349, 261] width 9 height 9
click at [344, 258] on div "Select accounting code Select code" at bounding box center [496, 261] width 320 height 27
click at [409, 267] on p "Select accounting code" at bounding box center [423, 261] width 103 height 13
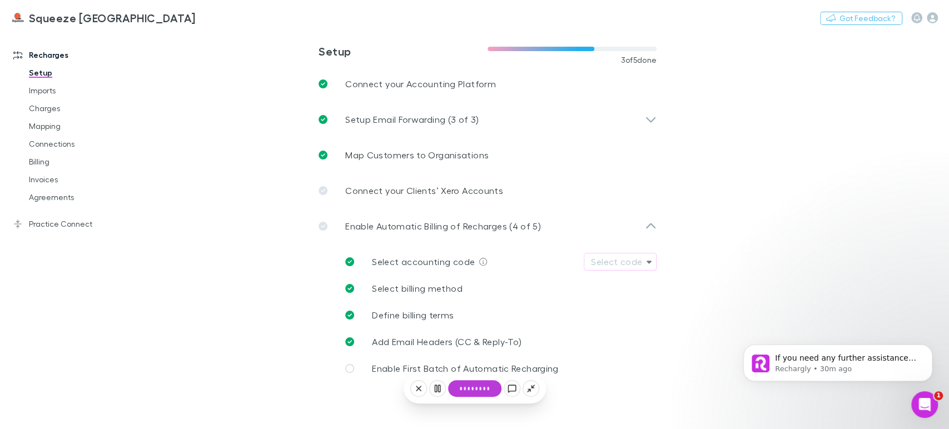
click at [448, 261] on span "Select accounting code" at bounding box center [423, 261] width 103 height 11
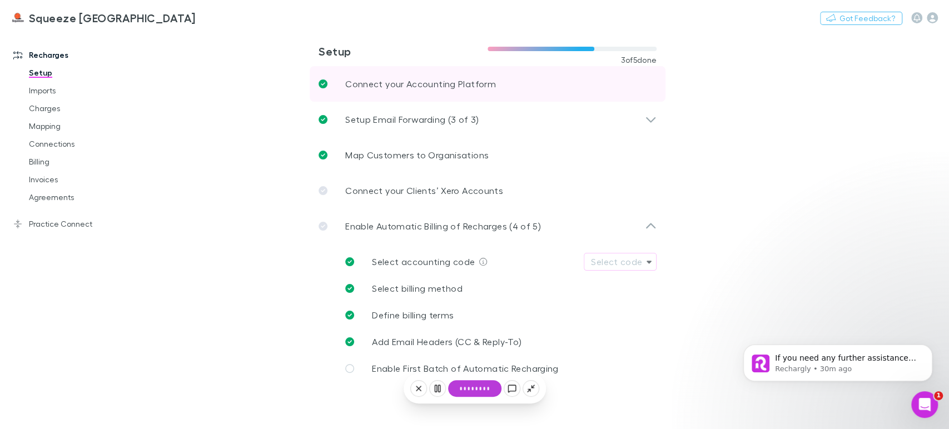
click at [471, 88] on p "Connect your Accounting Platform" at bounding box center [420, 83] width 151 height 13
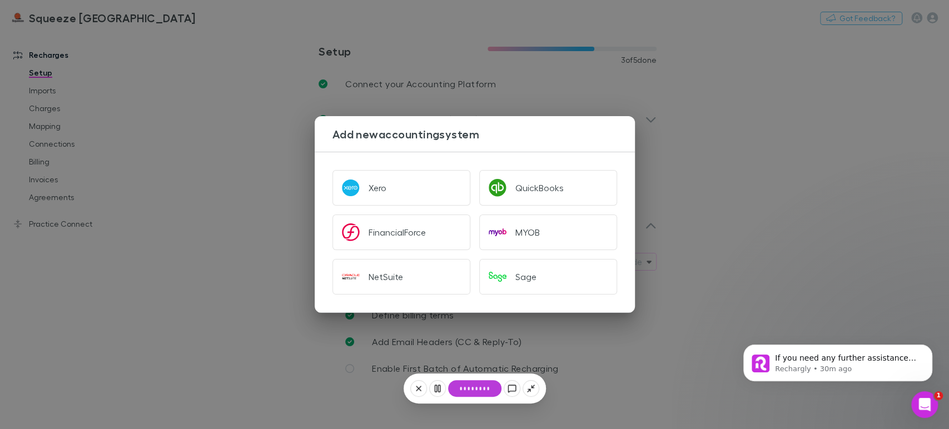
click at [267, 208] on div "Add new accounting system Xero QuickBooks FinancialForce MYOB NetSuite Sage" at bounding box center [474, 214] width 949 height 429
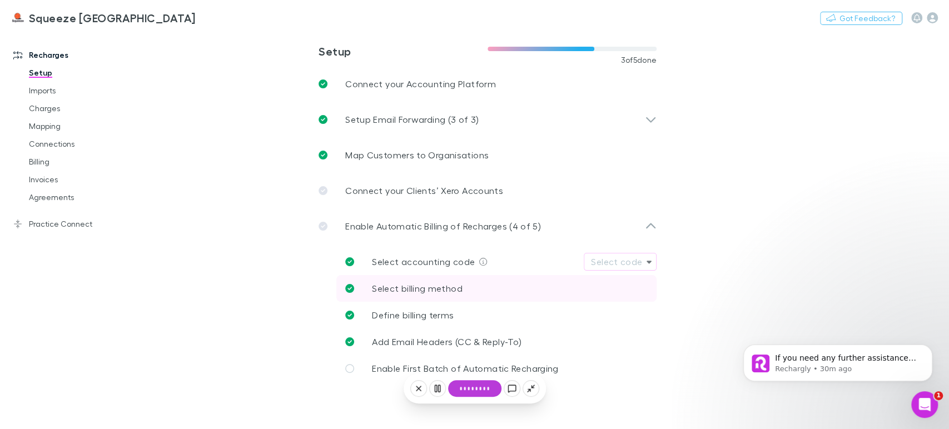
click at [411, 292] on span "Select billing method" at bounding box center [417, 288] width 91 height 11
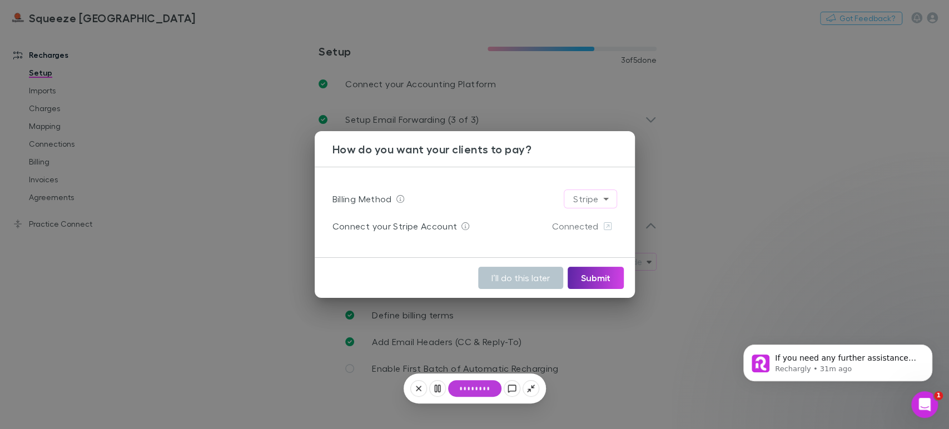
click at [560, 319] on div "How do you want your clients to pay? Billing Method Stripe ****** Connect your …" at bounding box center [474, 214] width 949 height 429
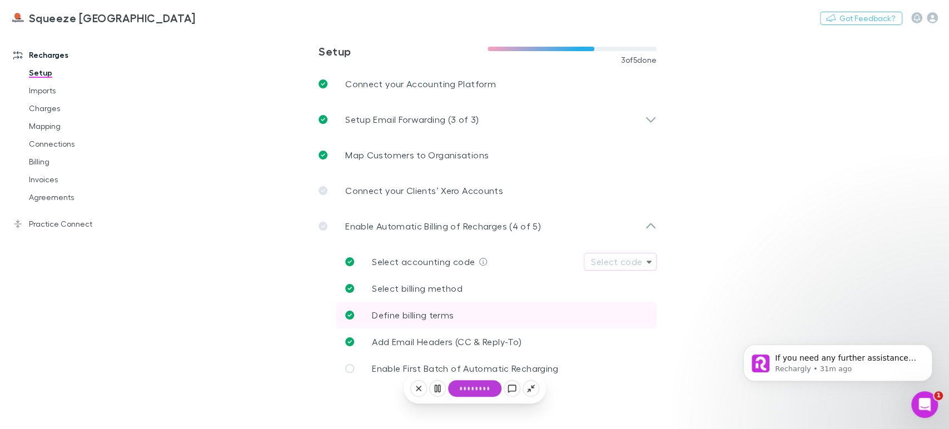
click at [416, 313] on span "Define billing terms" at bounding box center [413, 315] width 82 height 11
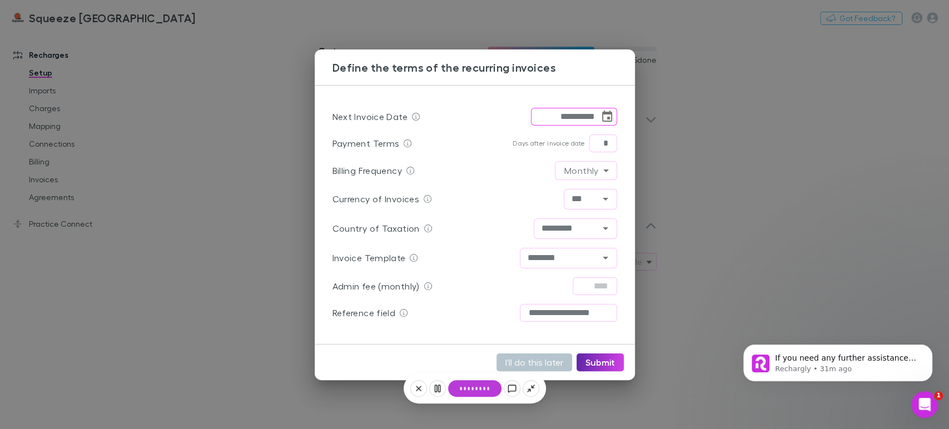
click at [256, 326] on div "**********" at bounding box center [474, 214] width 949 height 429
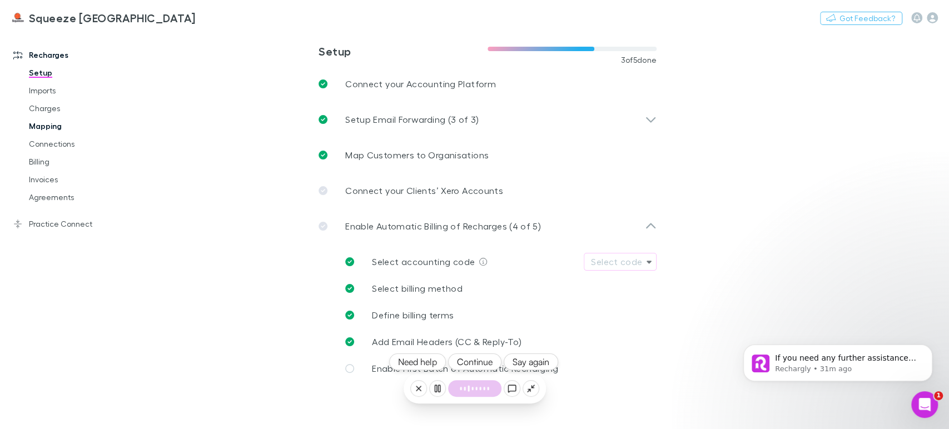
click at [47, 123] on link "Mapping" at bounding box center [83, 126] width 131 height 18
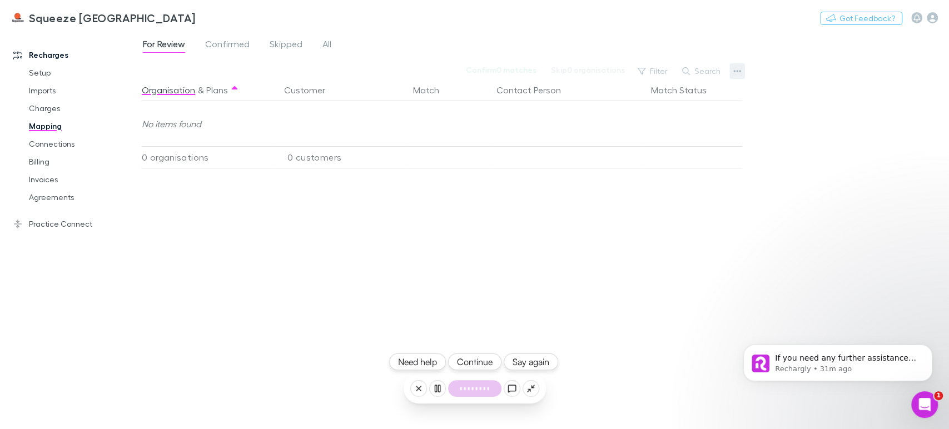
click at [739, 71] on icon "button" at bounding box center [737, 71] width 8 height 2
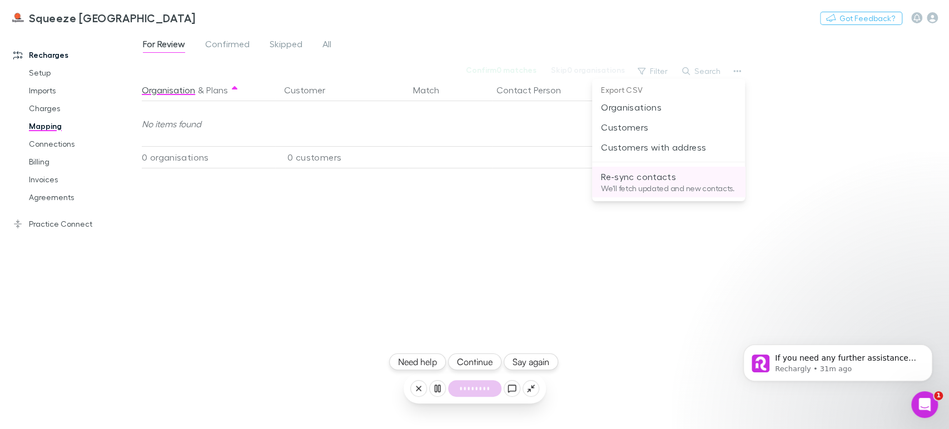
click at [656, 188] on p "We'll fetch updated and new contacts." at bounding box center [668, 188] width 135 height 10
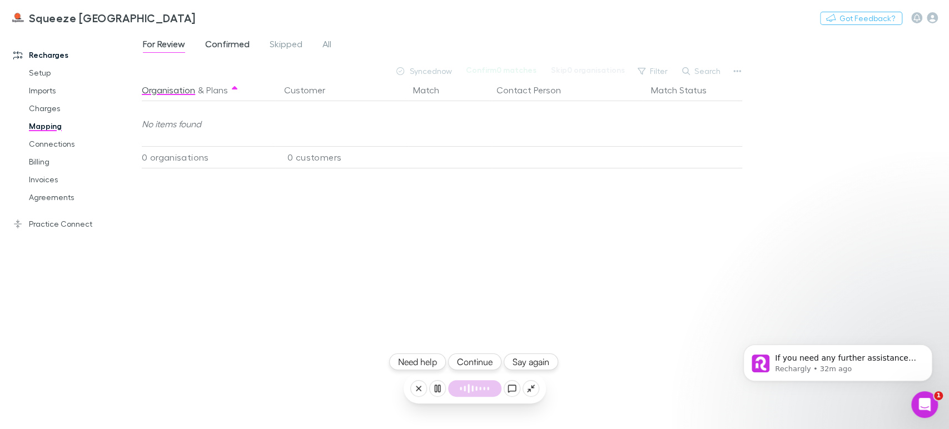
click at [227, 47] on span "Confirmed" at bounding box center [227, 45] width 44 height 14
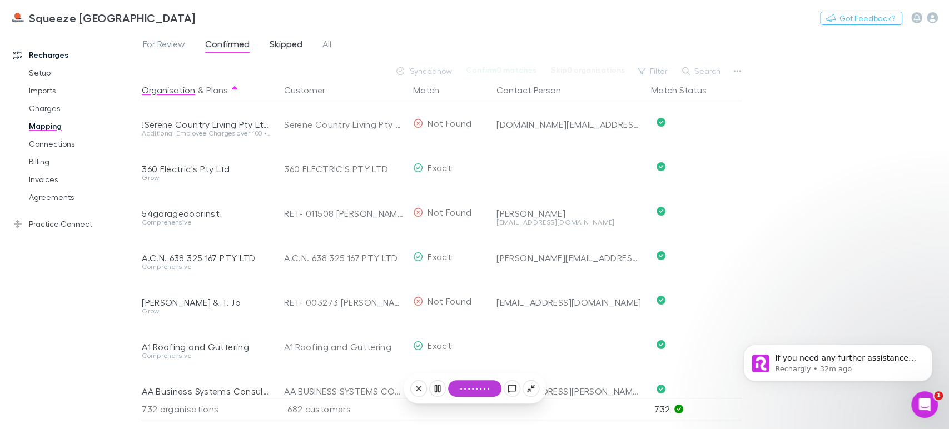
click at [292, 39] on span "Skipped" at bounding box center [286, 45] width 33 height 14
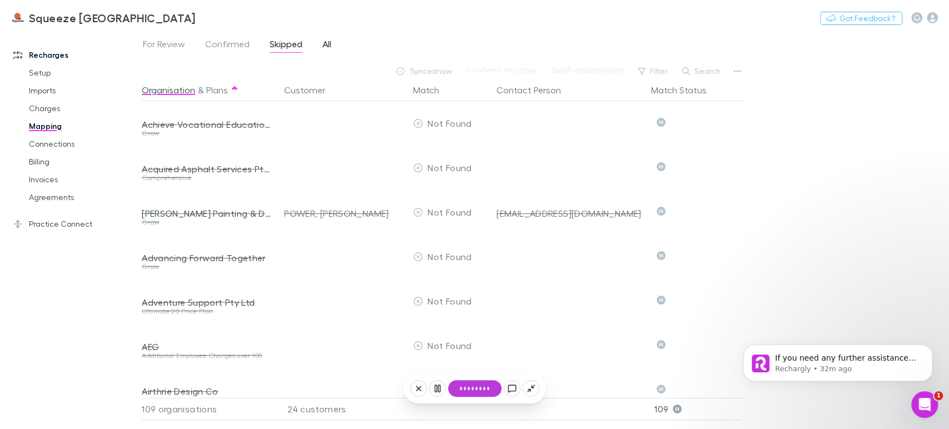
click at [329, 44] on span "All" at bounding box center [326, 45] width 9 height 14
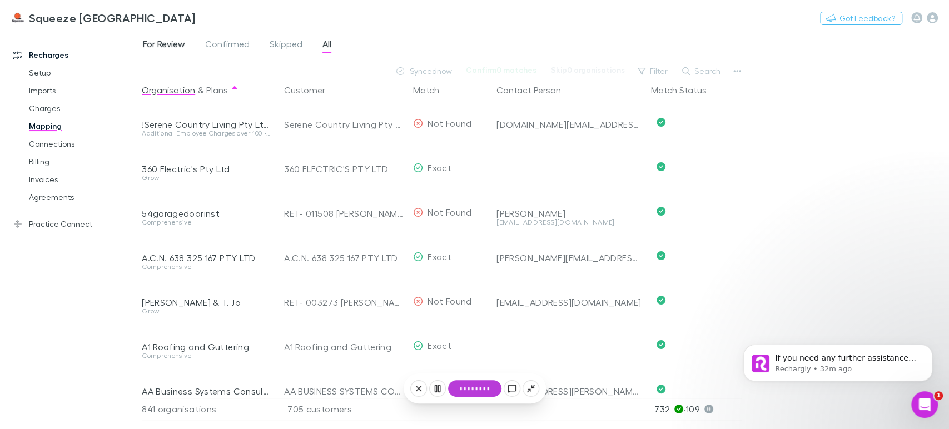
click at [150, 42] on span "For Review" at bounding box center [164, 45] width 42 height 14
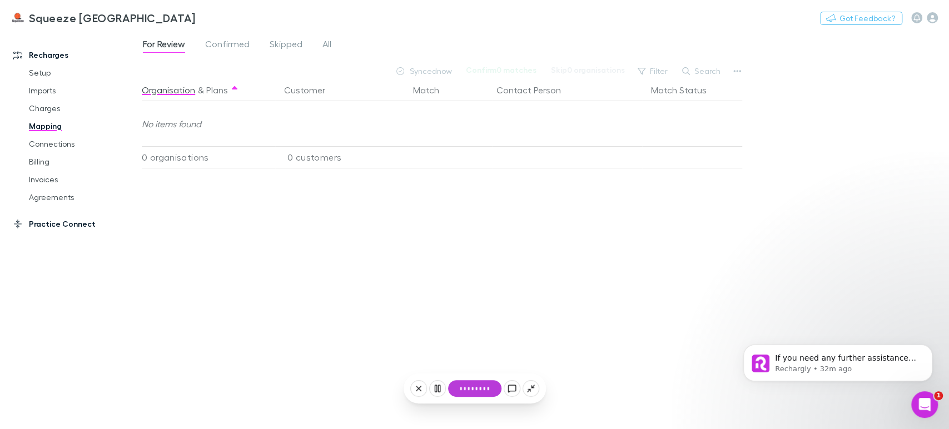
click at [24, 226] on link "Practice Connect" at bounding box center [75, 224] width 147 height 18
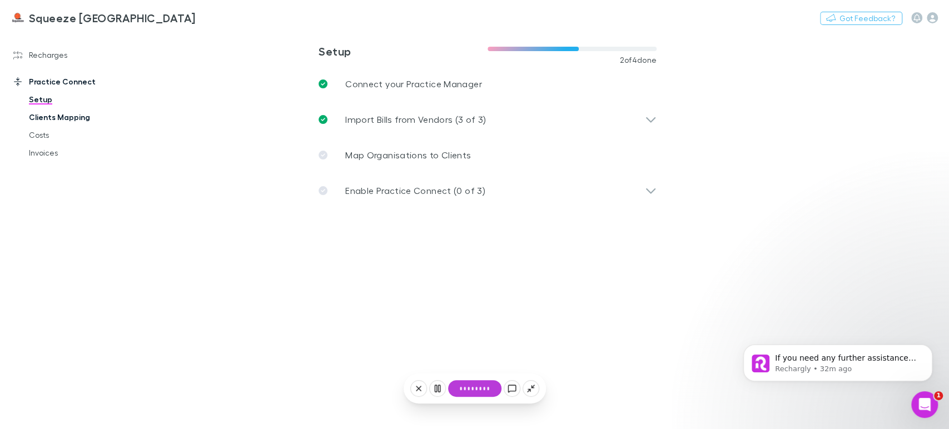
click at [71, 123] on link "Clients Mapping" at bounding box center [83, 117] width 131 height 18
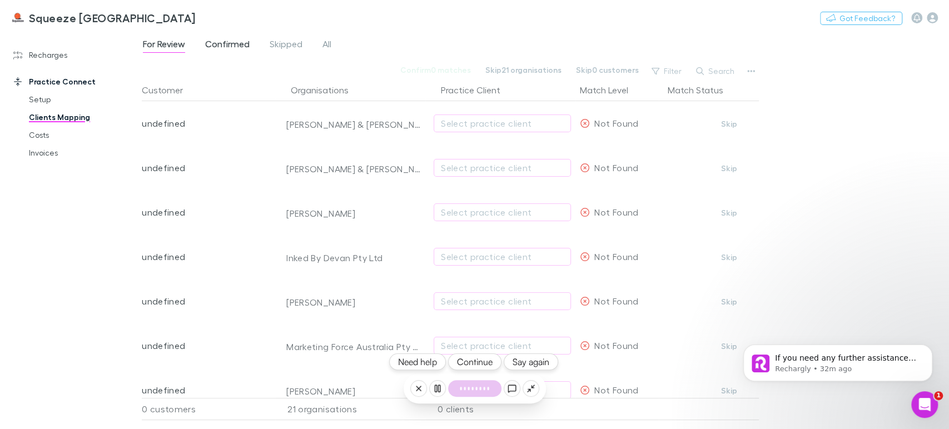
click at [208, 43] on span "Confirmed" at bounding box center [227, 45] width 44 height 14
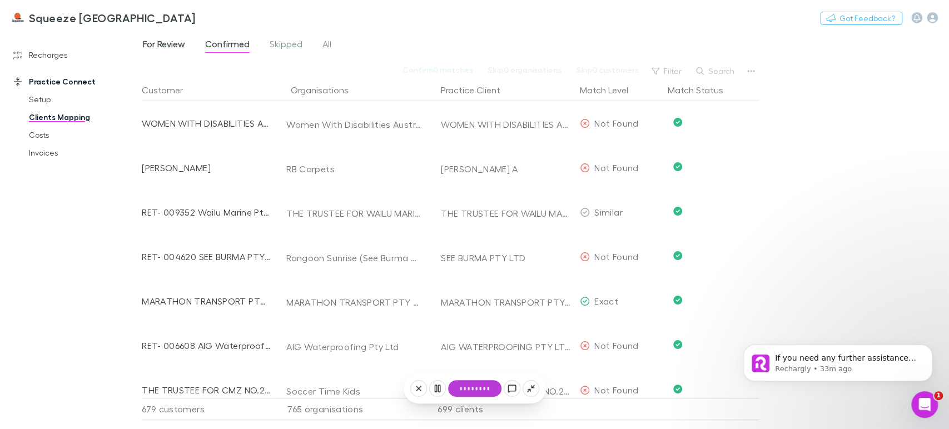
click at [178, 41] on span "For Review" at bounding box center [164, 45] width 42 height 14
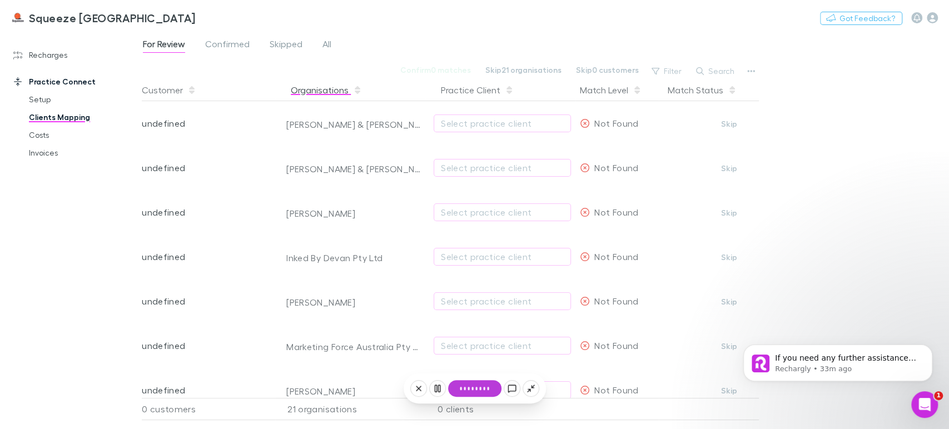
click at [316, 90] on button "Organisations" at bounding box center [326, 90] width 71 height 22
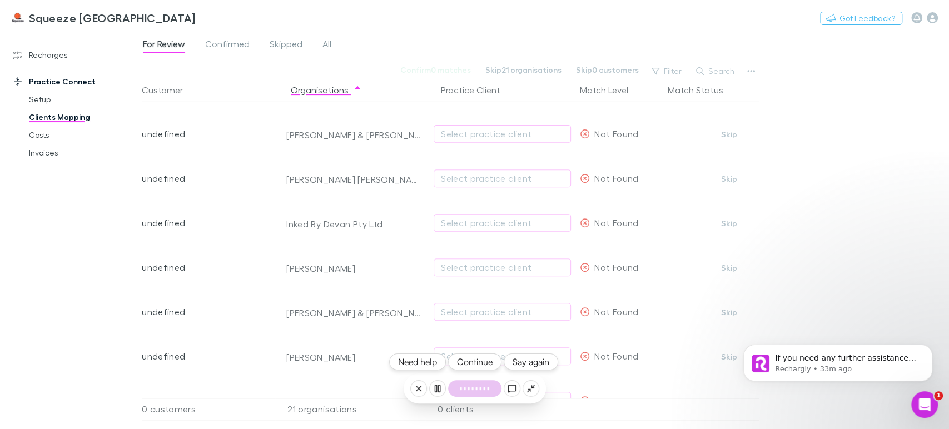
scroll to position [308, 0]
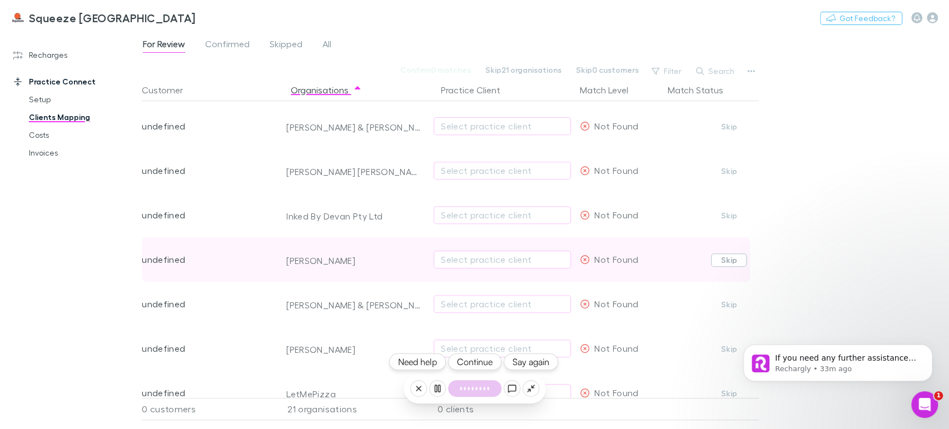
click at [729, 260] on button "Skip" at bounding box center [729, 259] width 36 height 13
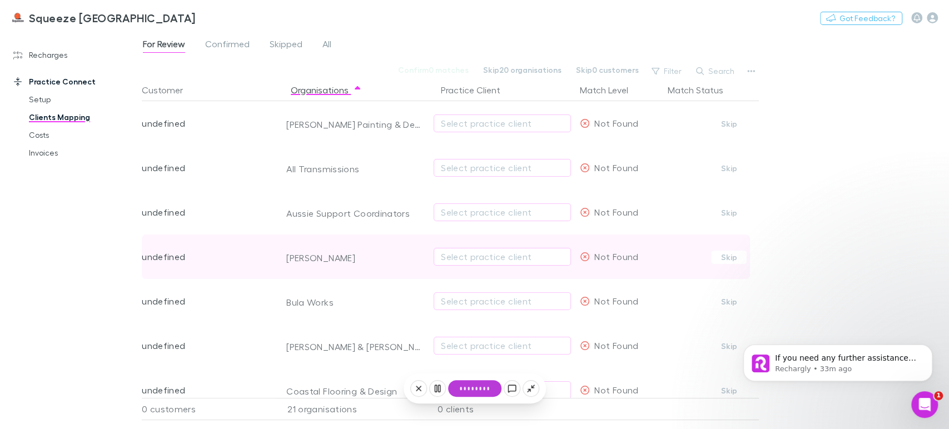
scroll to position [123, 0]
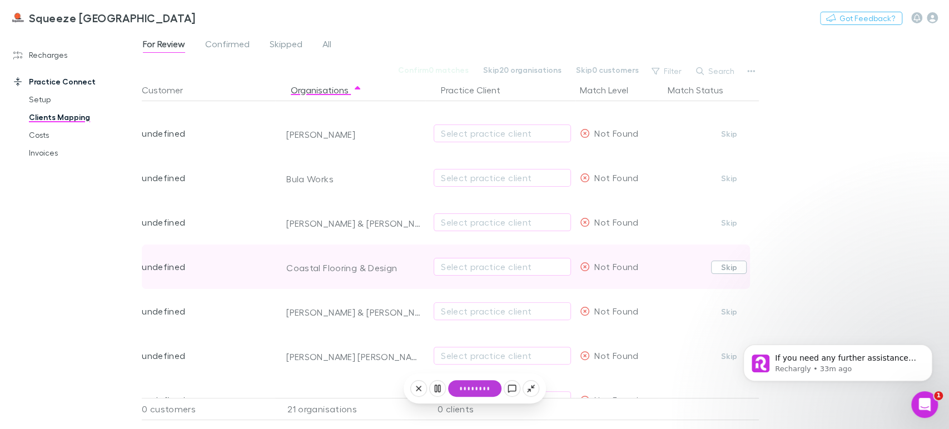
click at [711, 265] on button "Skip" at bounding box center [729, 267] width 36 height 13
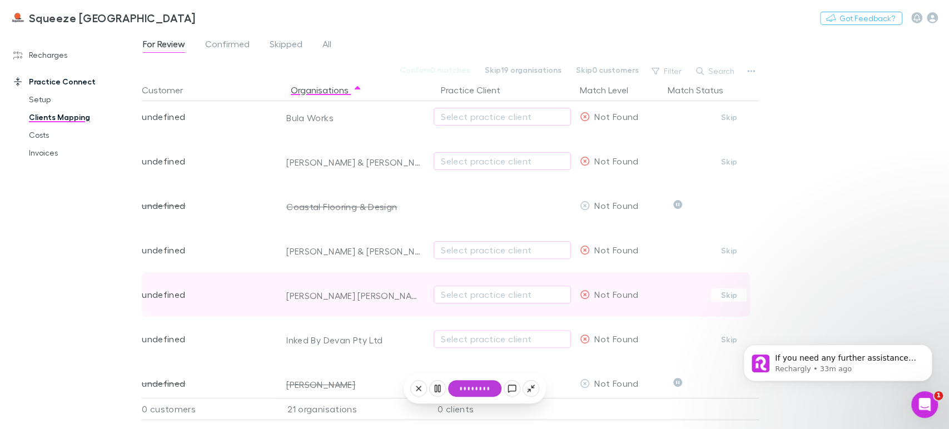
scroll to position [185, 0]
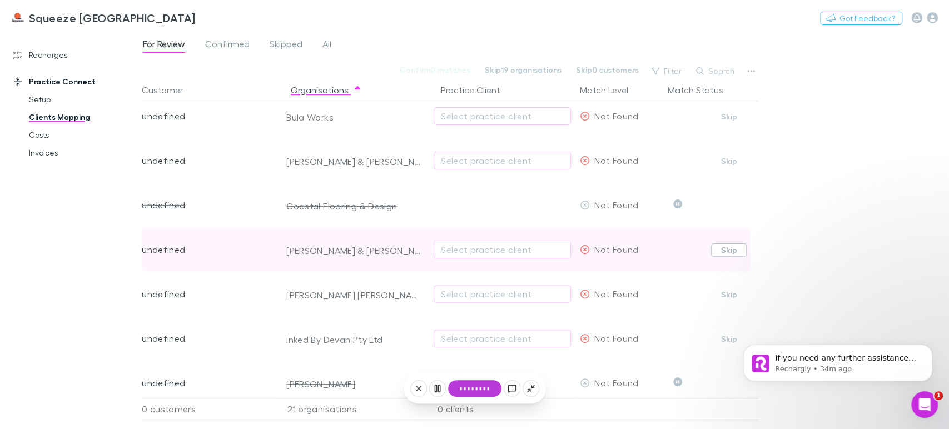
click at [730, 251] on button "Skip" at bounding box center [729, 249] width 36 height 13
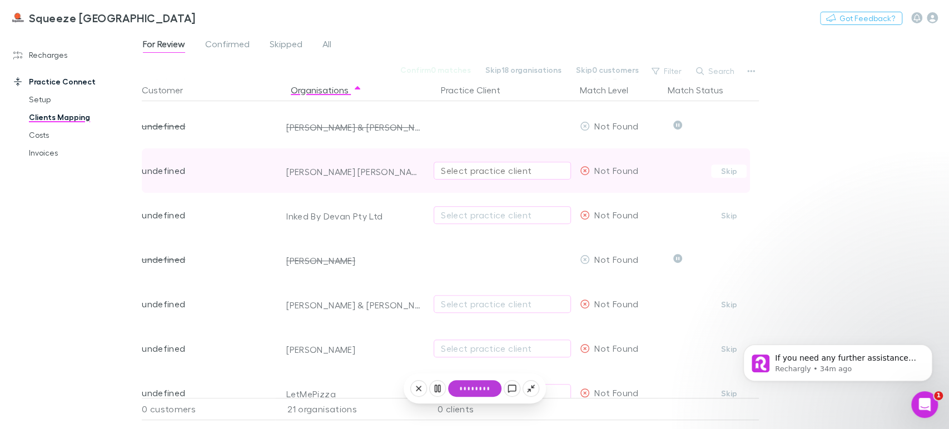
scroll to position [432, 0]
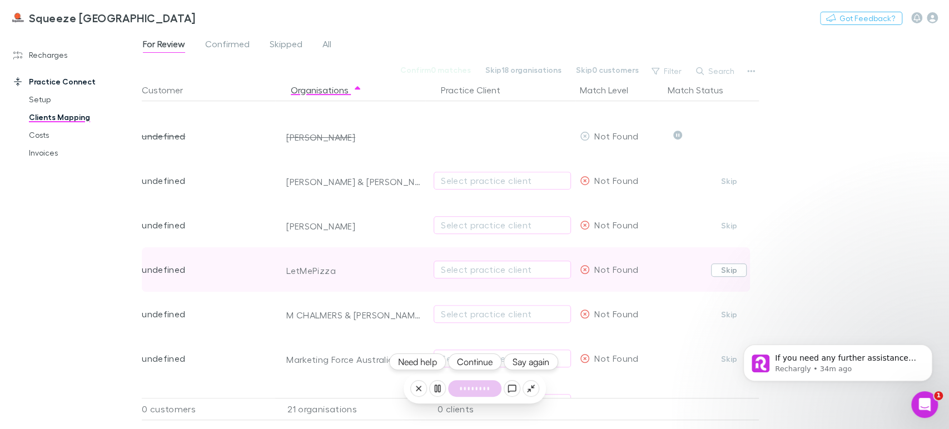
click at [725, 271] on button "Skip" at bounding box center [729, 269] width 36 height 13
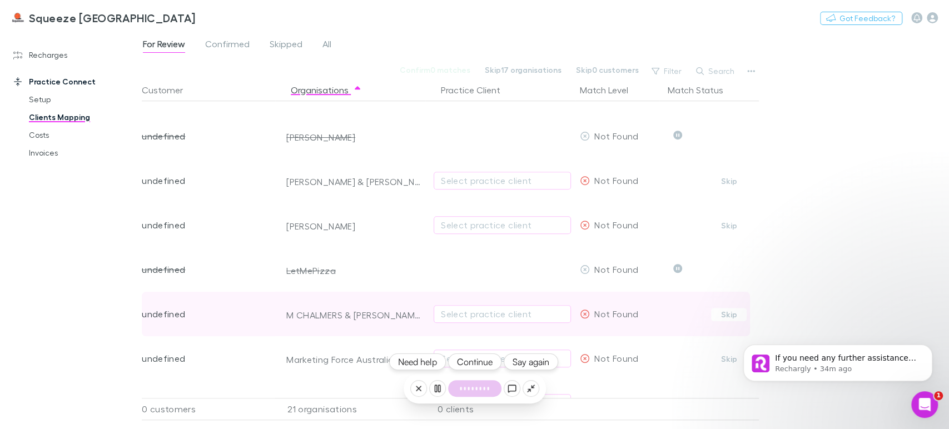
scroll to position [494, 0]
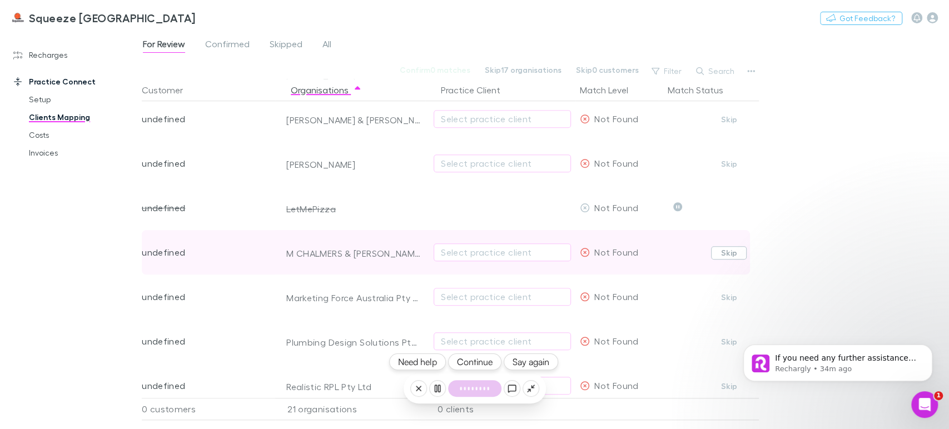
click at [719, 252] on button "Skip" at bounding box center [729, 252] width 36 height 13
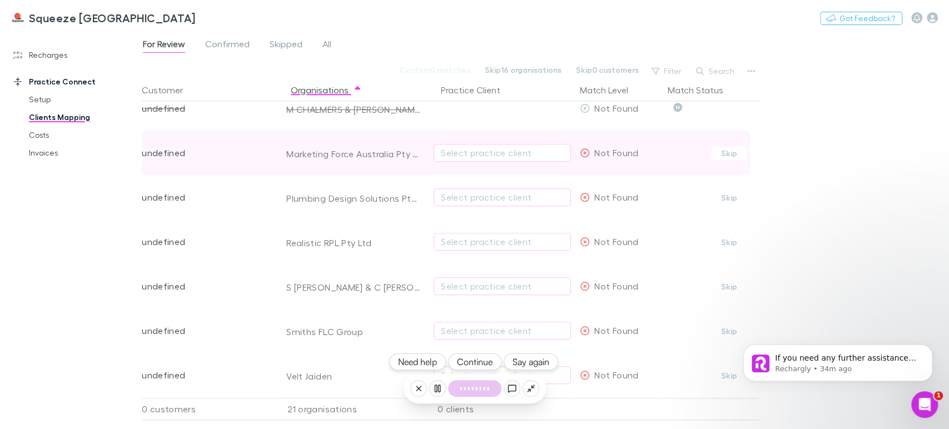
scroll to position [646, 0]
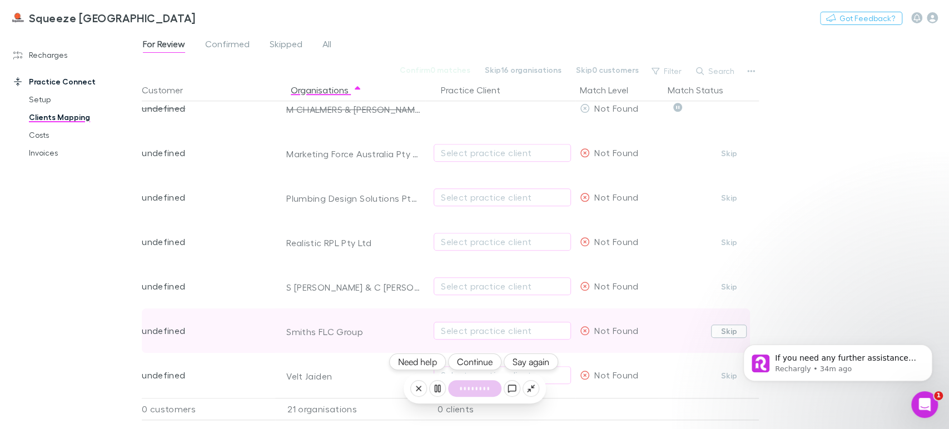
click at [724, 325] on button "Skip" at bounding box center [729, 331] width 36 height 13
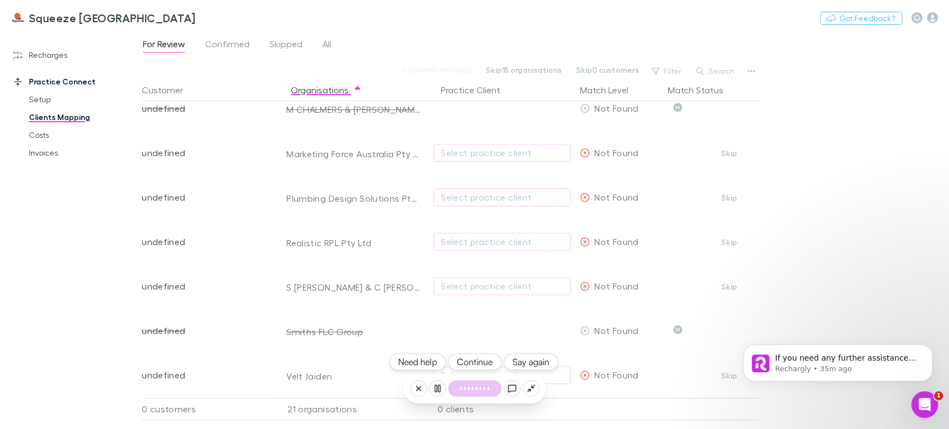
click at [106, 291] on div "Recharges Setup Imports Charges Mapping Connections Billing Invoices Agreements…" at bounding box center [75, 228] width 151 height 386
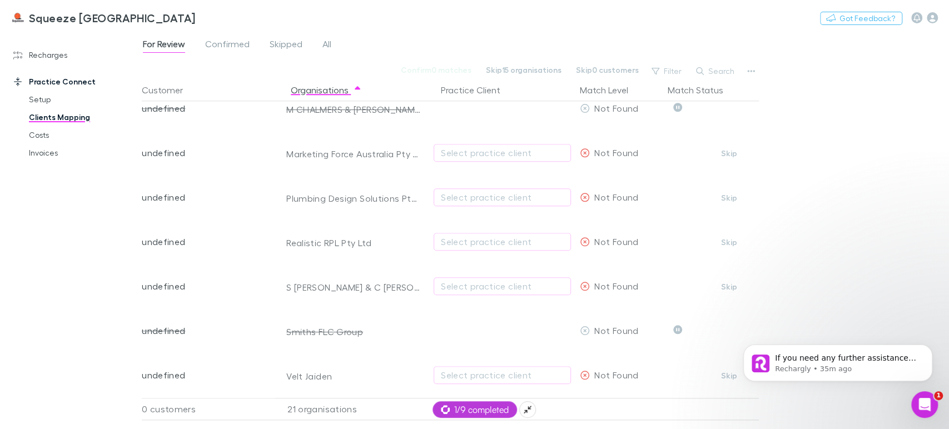
click at [478, 411] on span "1/9 completed" at bounding box center [475, 409] width 68 height 13
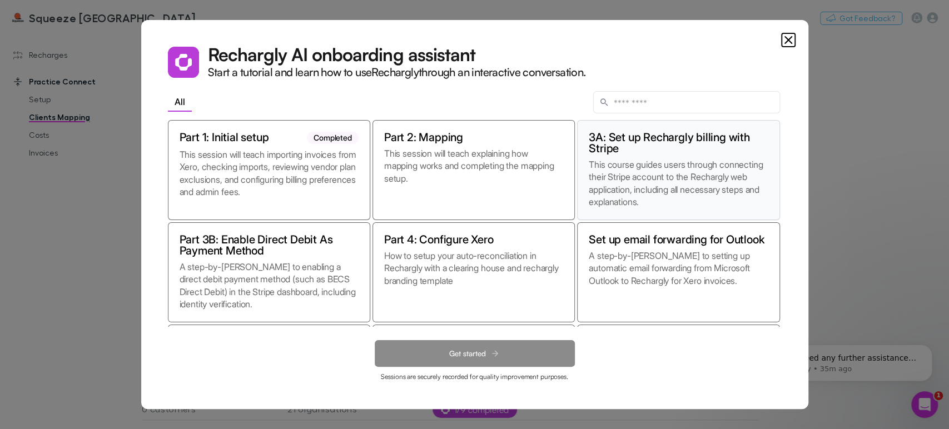
click at [691, 174] on p "This course guides users through connecting their Stripe account to the Recharg…" at bounding box center [678, 183] width 179 height 50
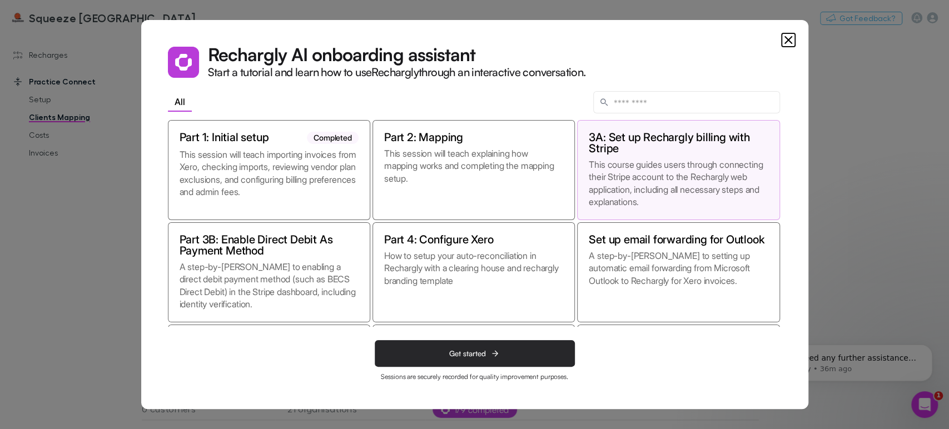
click at [506, 350] on button "Get started" at bounding box center [475, 353] width 200 height 27
